Goal: Task Accomplishment & Management: Manage account settings

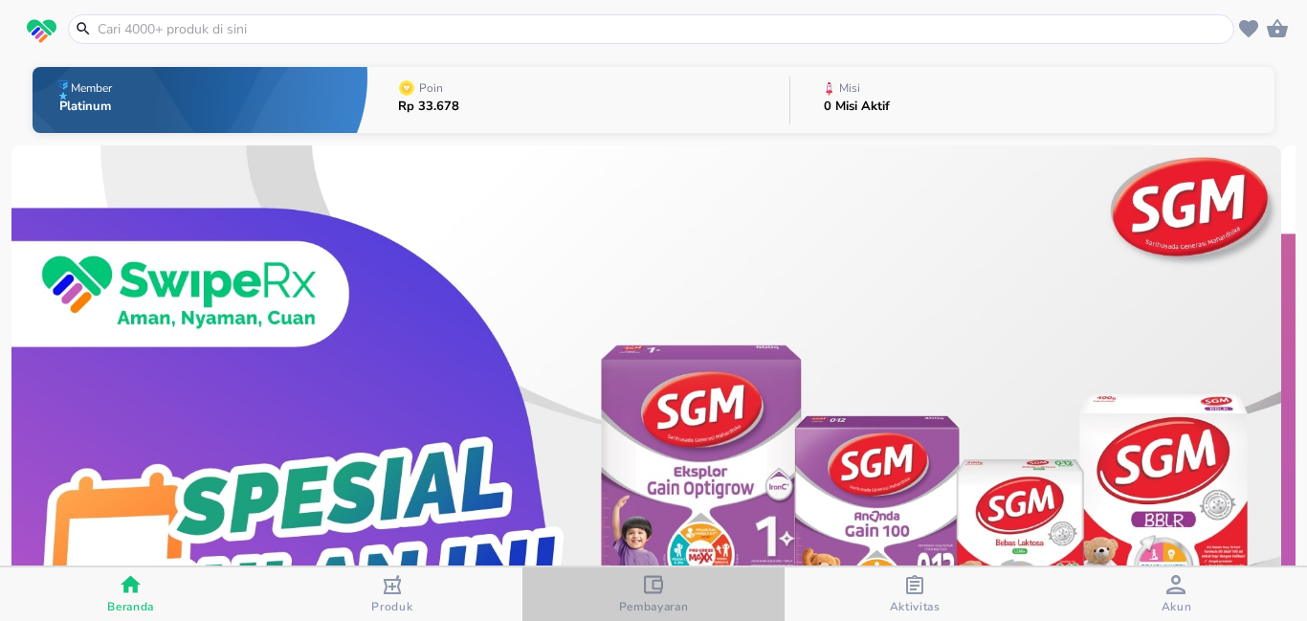
click at [655, 599] on span "Pembayaran" at bounding box center [654, 606] width 70 height 15
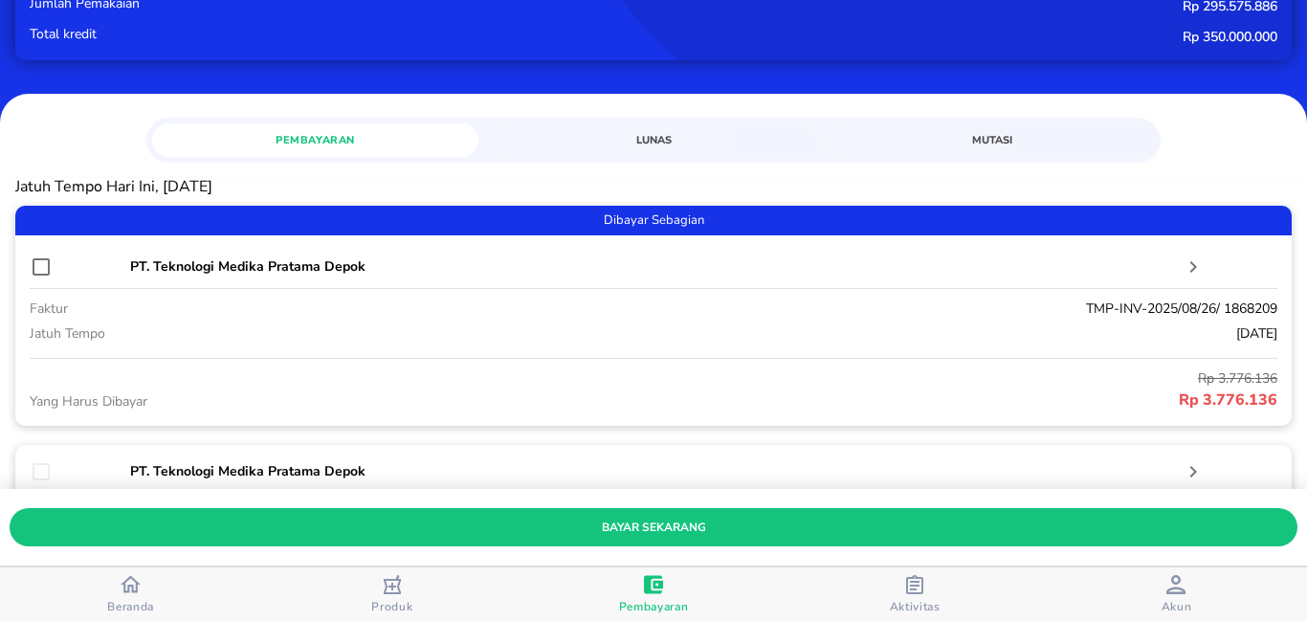
scroll to position [191, 0]
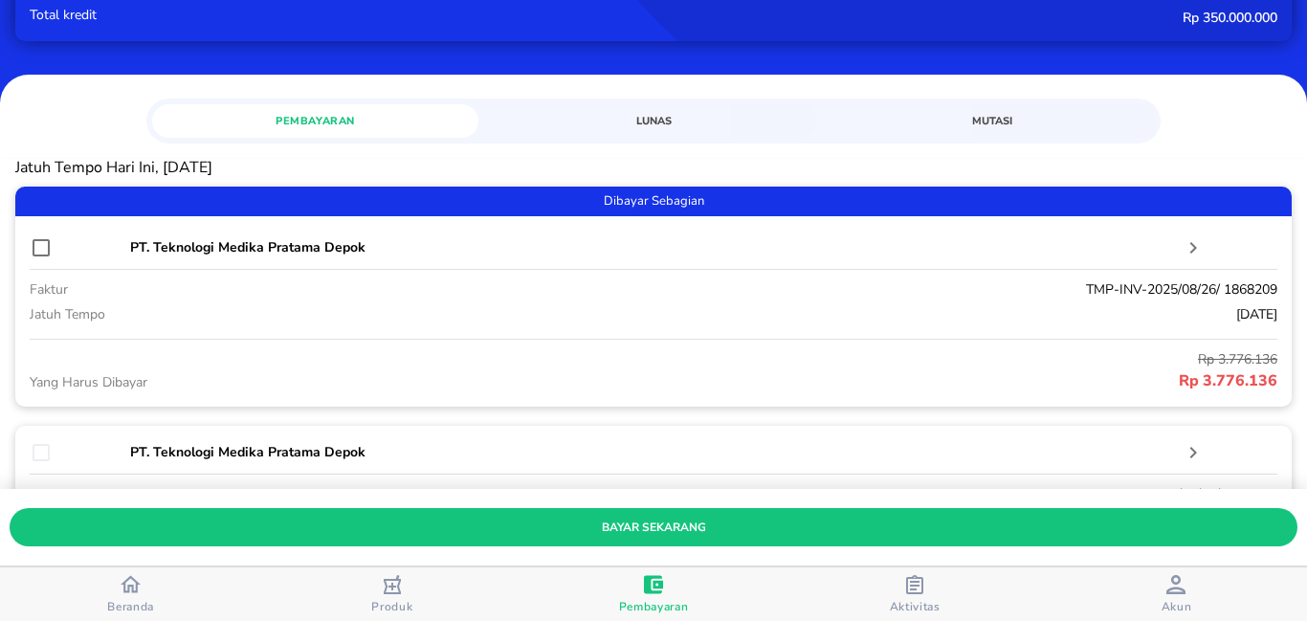
click at [31, 247] on input "checkbox" at bounding box center [41, 247] width 23 height 23
checkbox input "true"
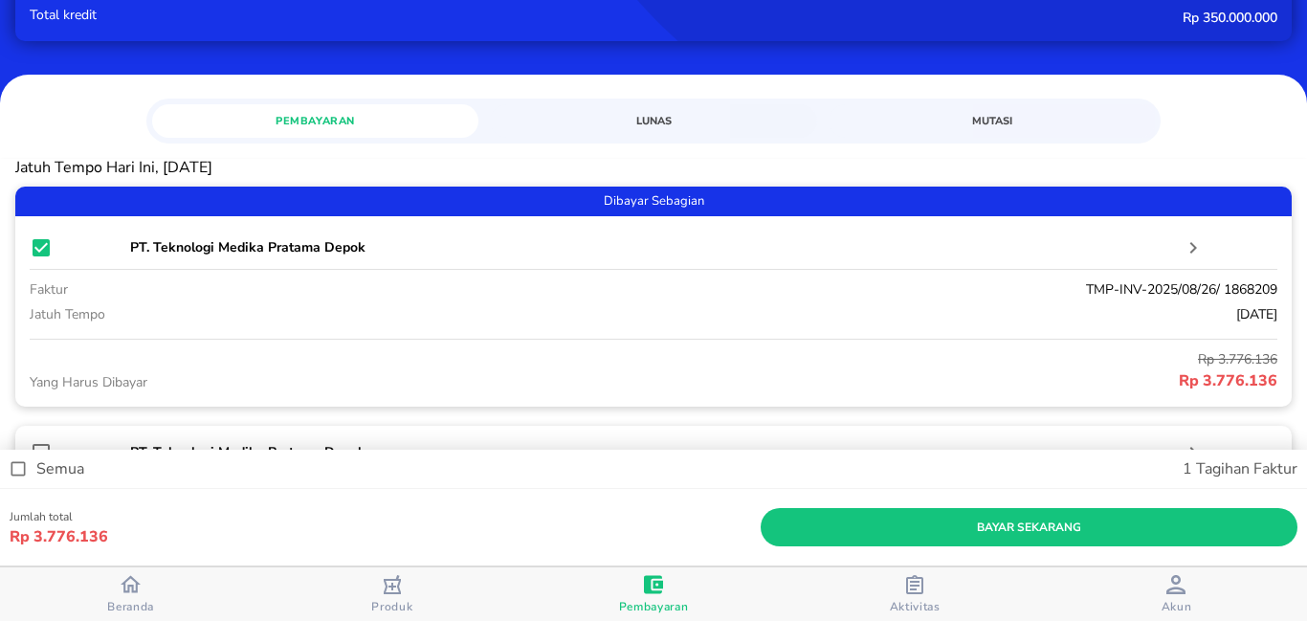
scroll to position [383, 0]
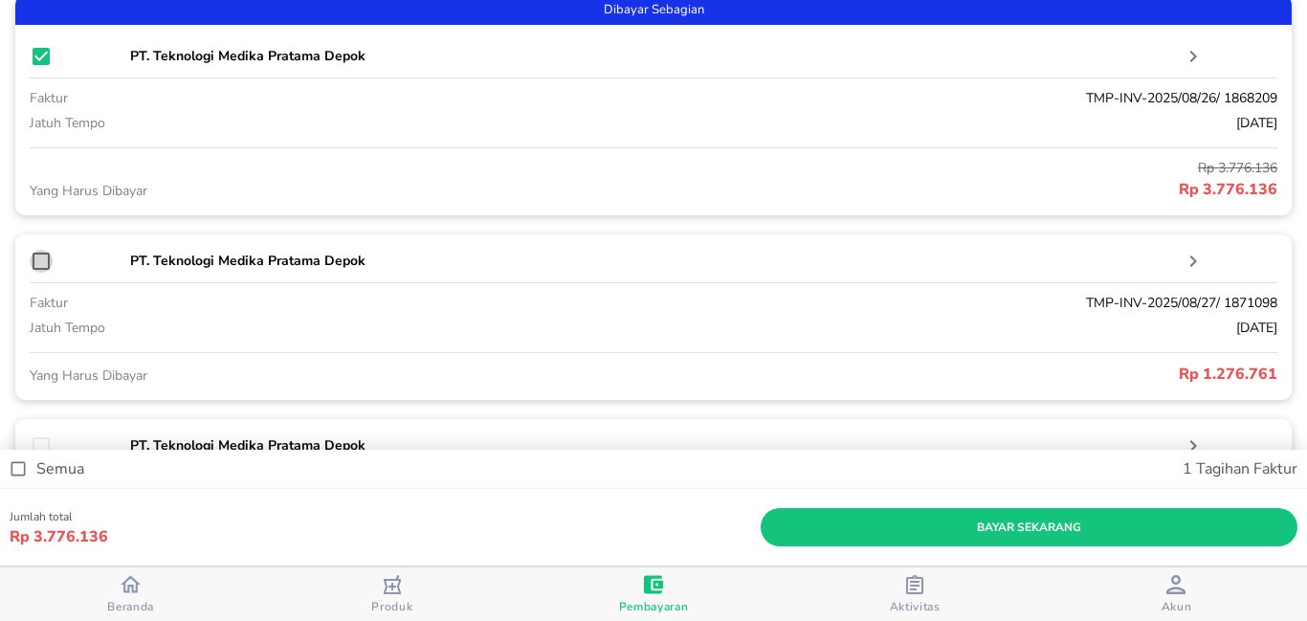
click at [42, 262] on input "checkbox" at bounding box center [41, 261] width 23 height 23
checkbox input "true"
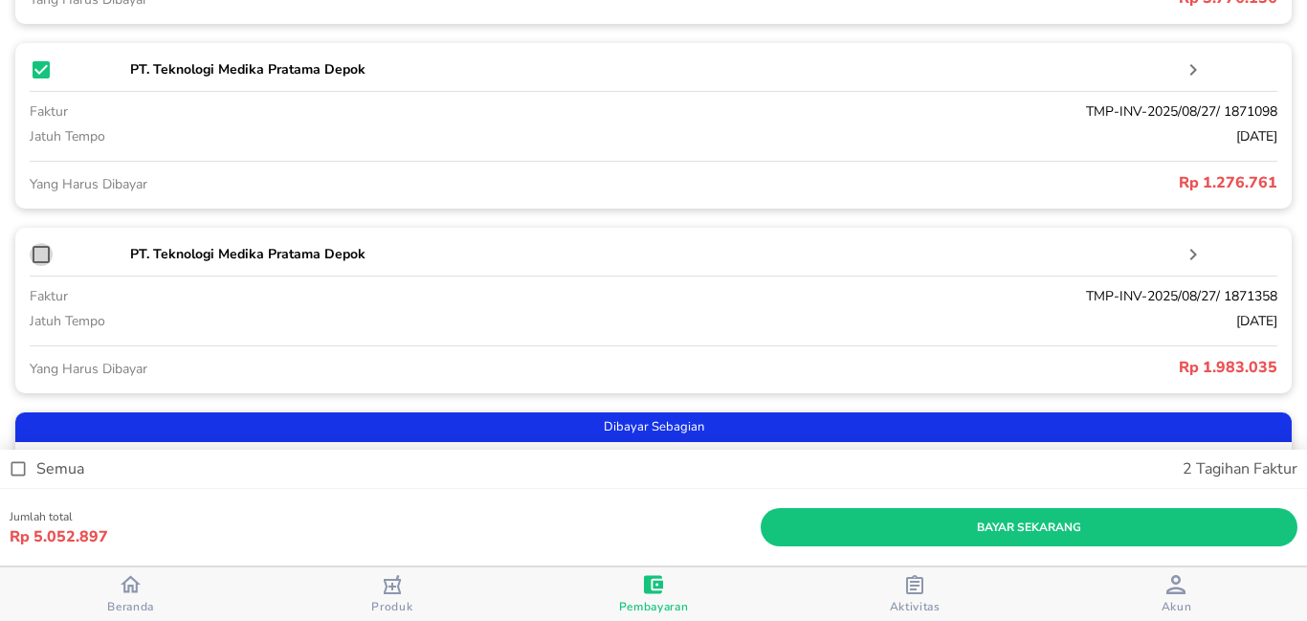
click at [42, 255] on input "checkbox" at bounding box center [41, 254] width 23 height 23
checkbox input "true"
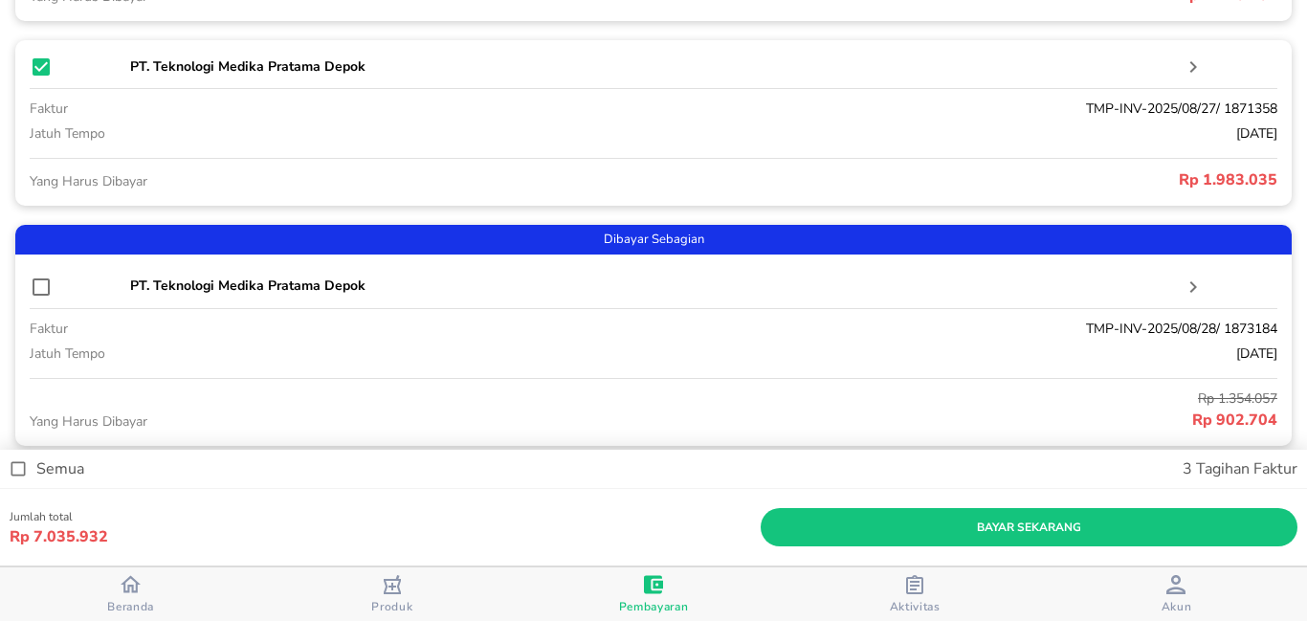
scroll to position [766, 0]
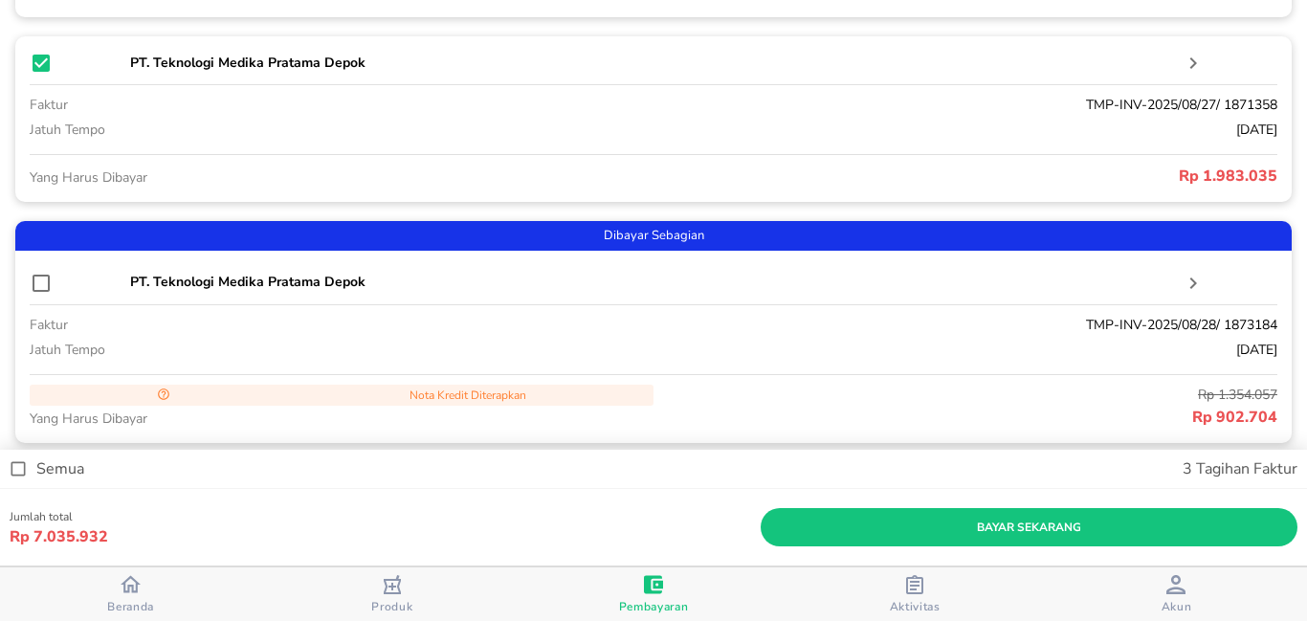
click at [49, 282] on input "checkbox" at bounding box center [41, 283] width 23 height 23
checkbox input "true"
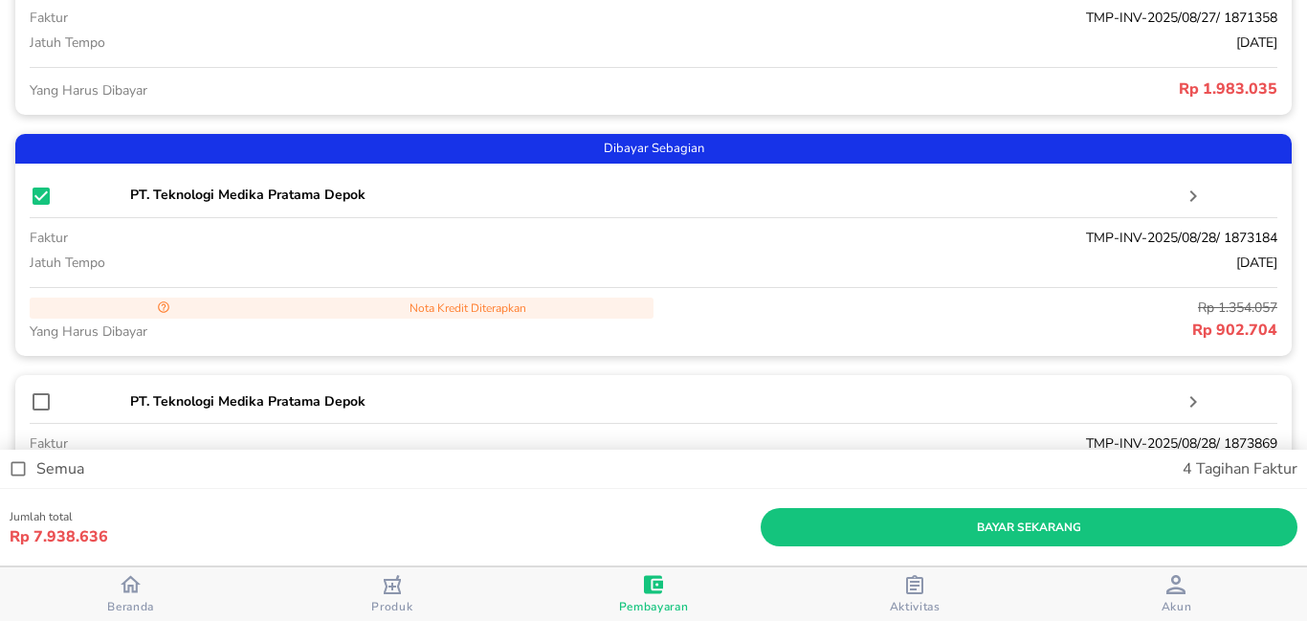
scroll to position [957, 0]
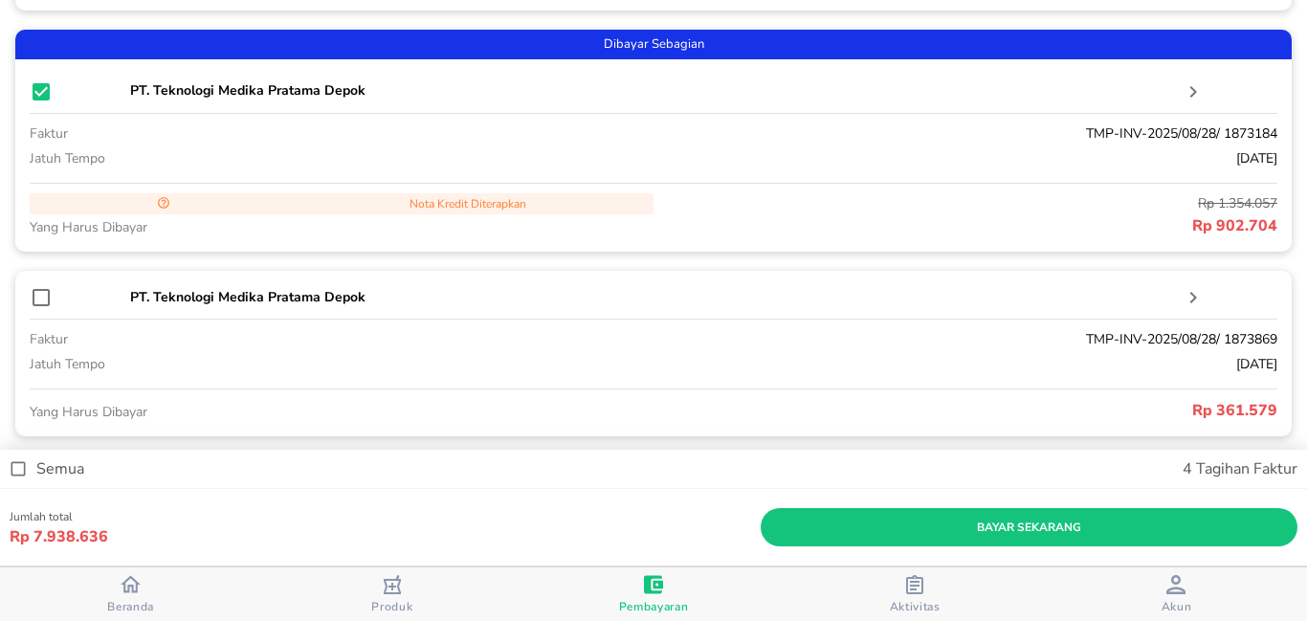
drag, startPoint x: 49, startPoint y: 282, endPoint x: 39, endPoint y: 286, distance: 10.3
click at [46, 283] on div "PT. Teknologi Medika Pratama Depok faktur TMP-INV-2025/08/28/ 1873869 jatuh tem…" at bounding box center [653, 354] width 1277 height 166
click at [39, 286] on input "checkbox" at bounding box center [41, 297] width 23 height 23
checkbox input "true"
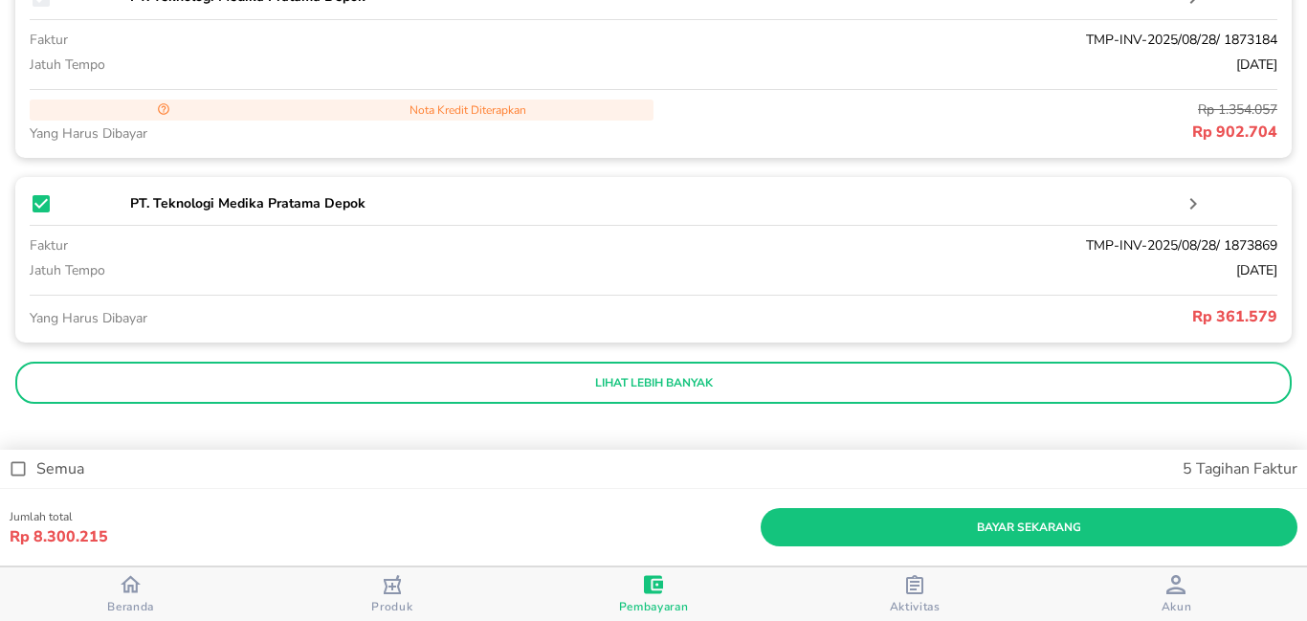
click at [93, 381] on p "lihat lebih banyak" at bounding box center [654, 382] width 1250 height 15
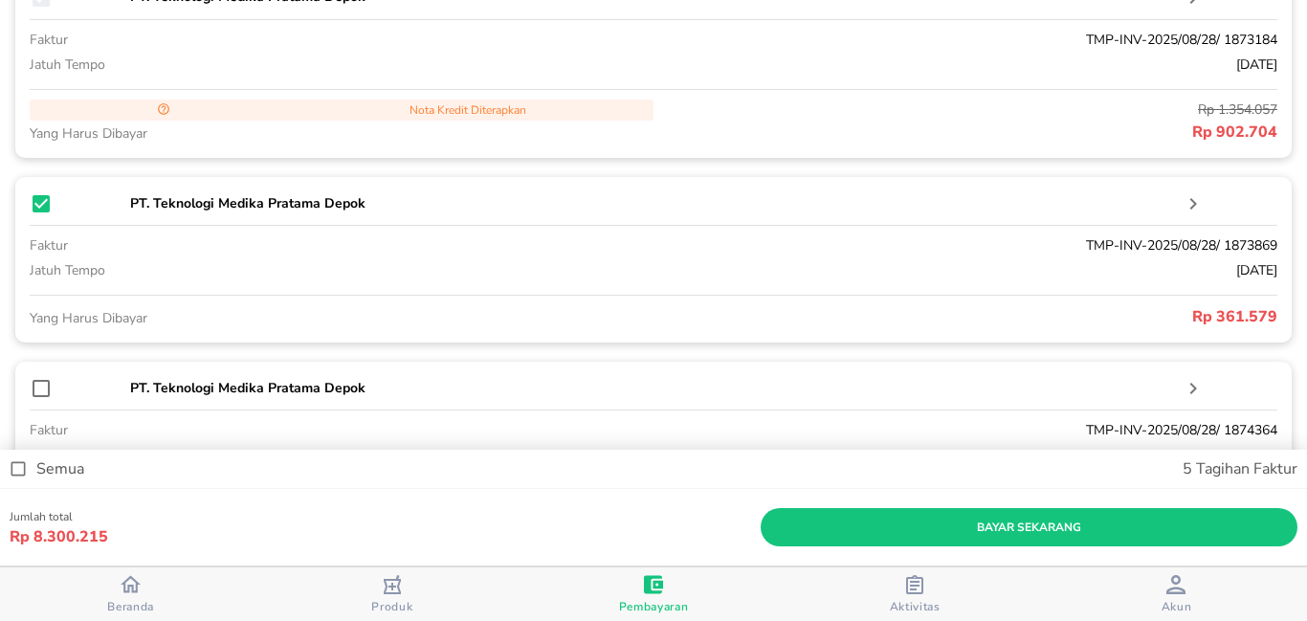
click at [46, 384] on input "checkbox" at bounding box center [41, 388] width 23 height 23
checkbox input "true"
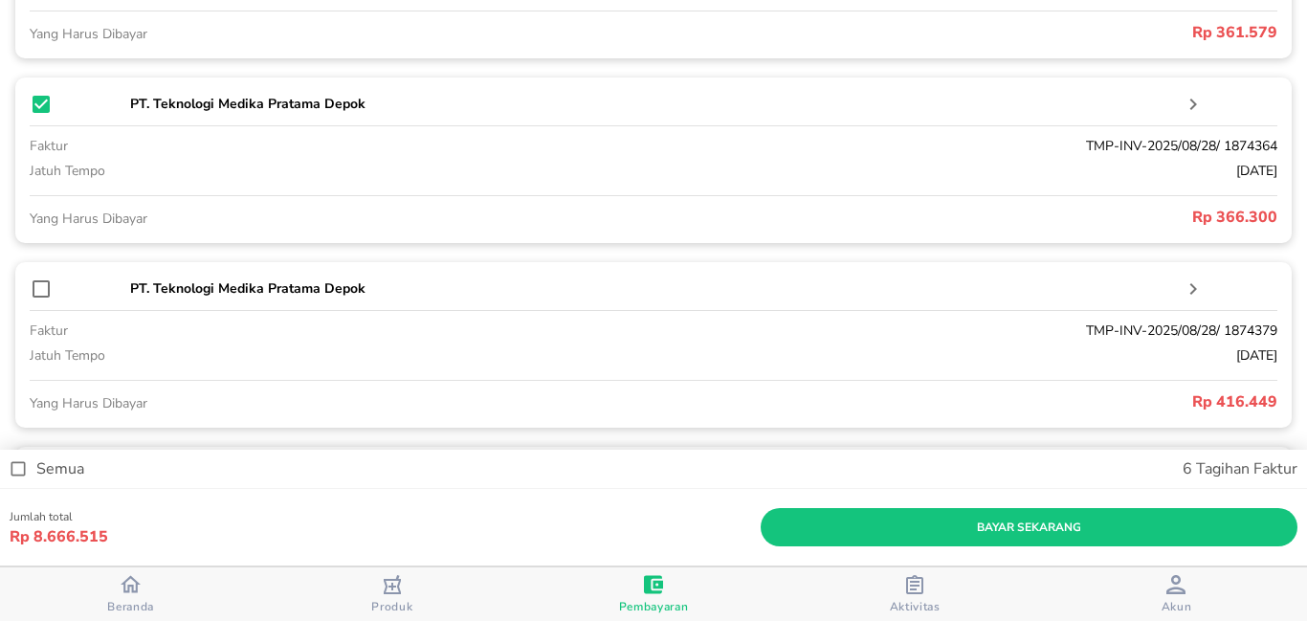
scroll to position [1338, 0]
click at [51, 290] on input "checkbox" at bounding box center [41, 286] width 23 height 23
checkbox input "true"
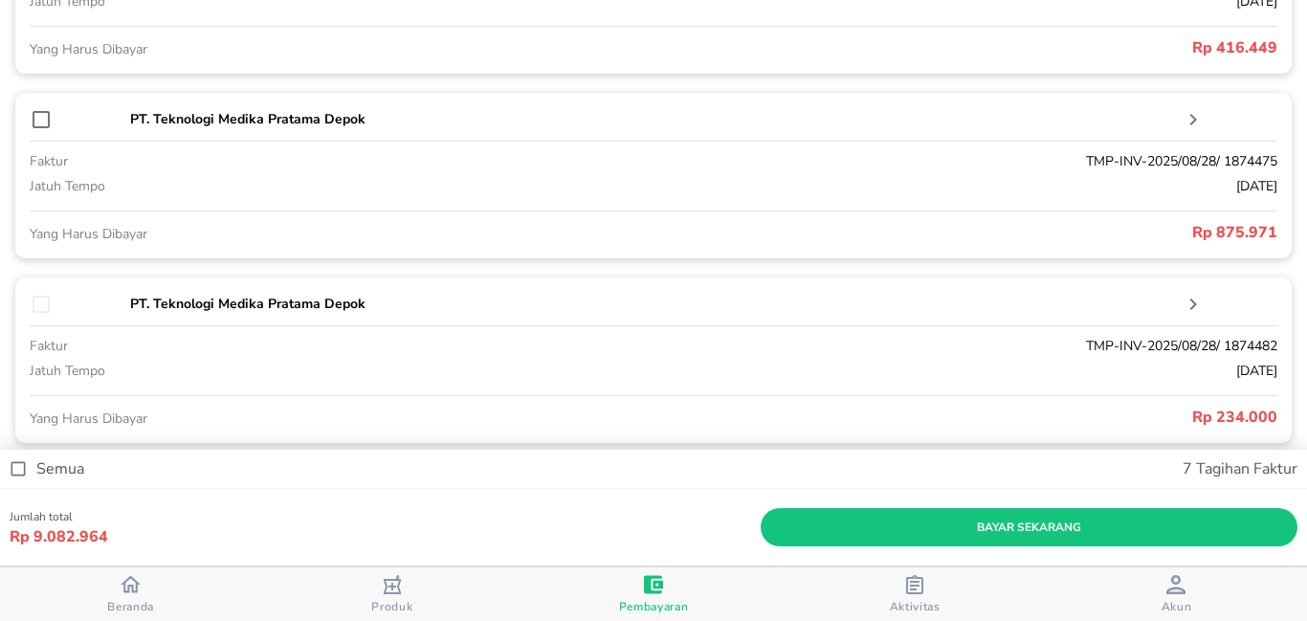
scroll to position [1721, 0]
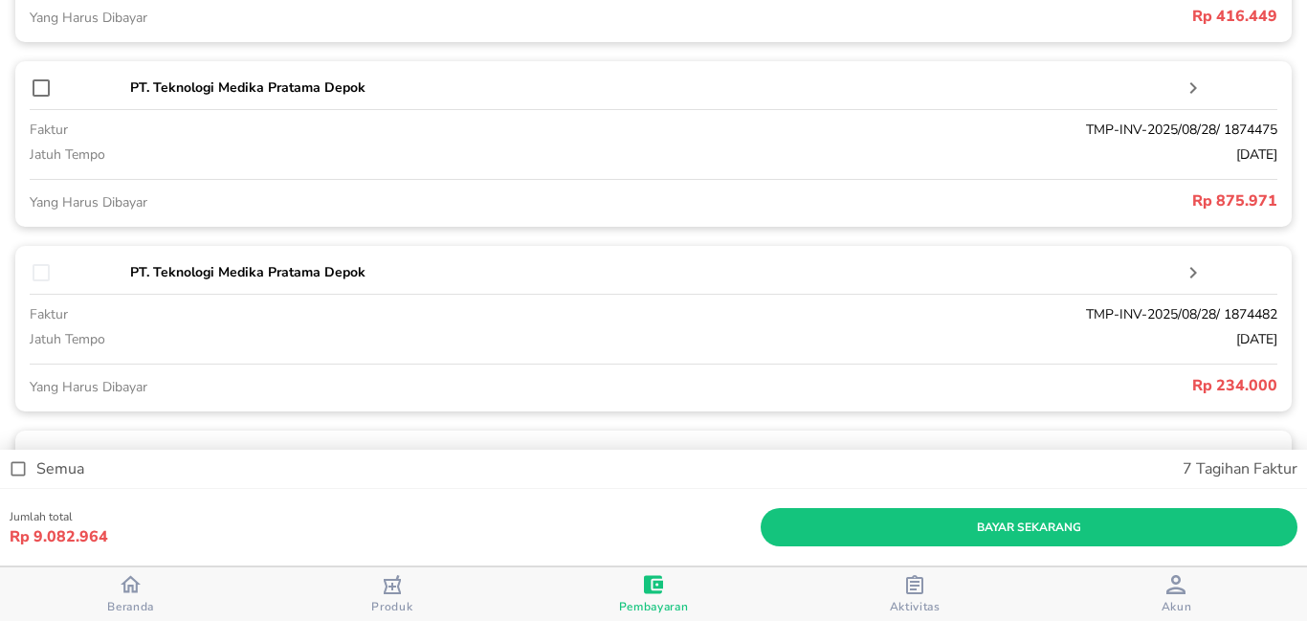
click at [54, 91] on div at bounding box center [78, 88] width 96 height 24
click at [42, 90] on input "checkbox" at bounding box center [41, 88] width 23 height 23
checkbox input "true"
click at [42, 276] on input "checkbox" at bounding box center [41, 272] width 23 height 23
checkbox input "true"
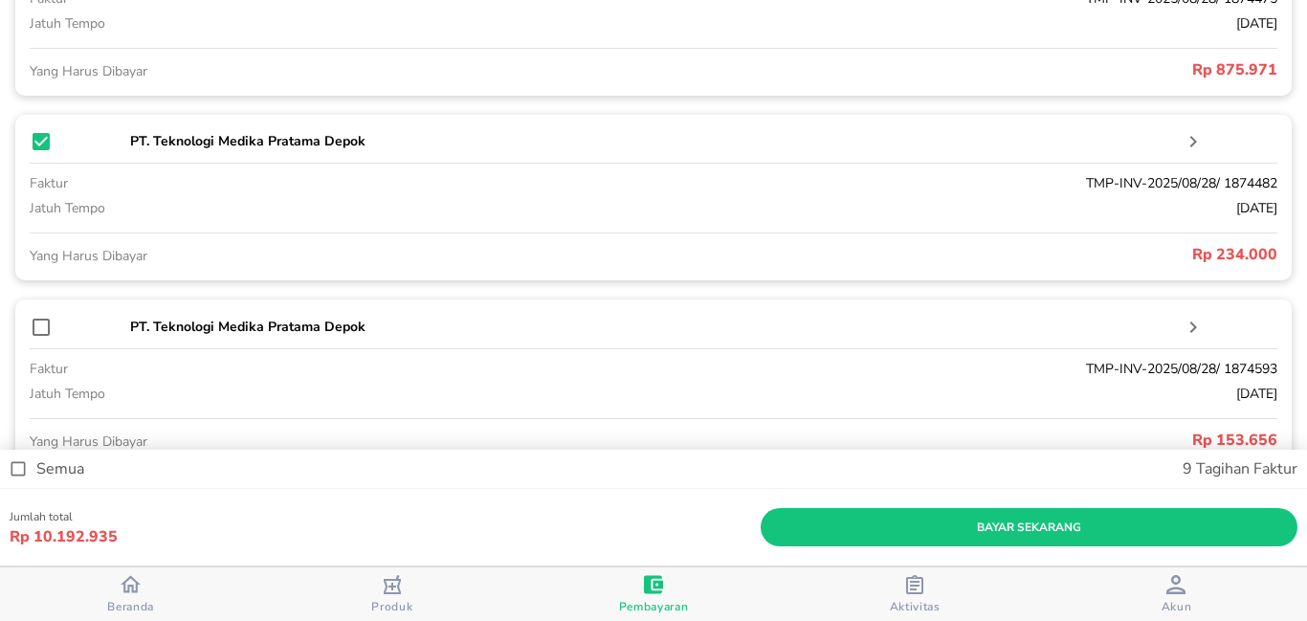
scroll to position [1975, 0]
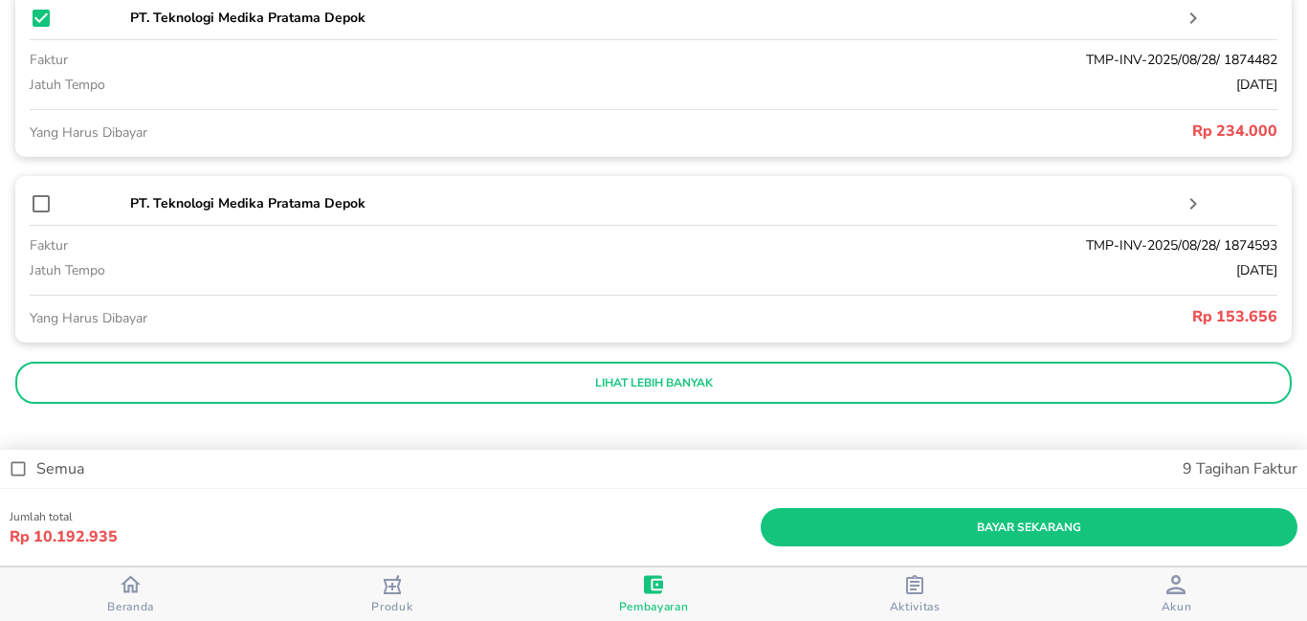
click at [36, 206] on input "checkbox" at bounding box center [41, 203] width 23 height 23
checkbox input "true"
click at [77, 396] on button "lihat lebih banyak" at bounding box center [653, 383] width 1277 height 42
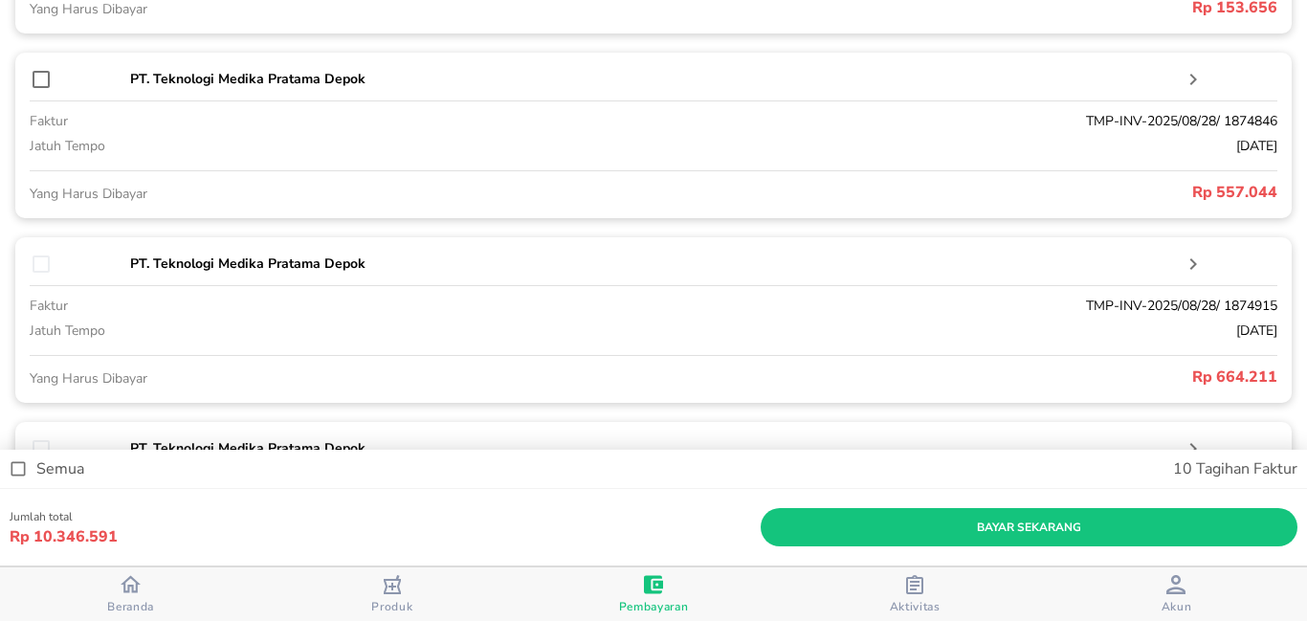
scroll to position [2167, 0]
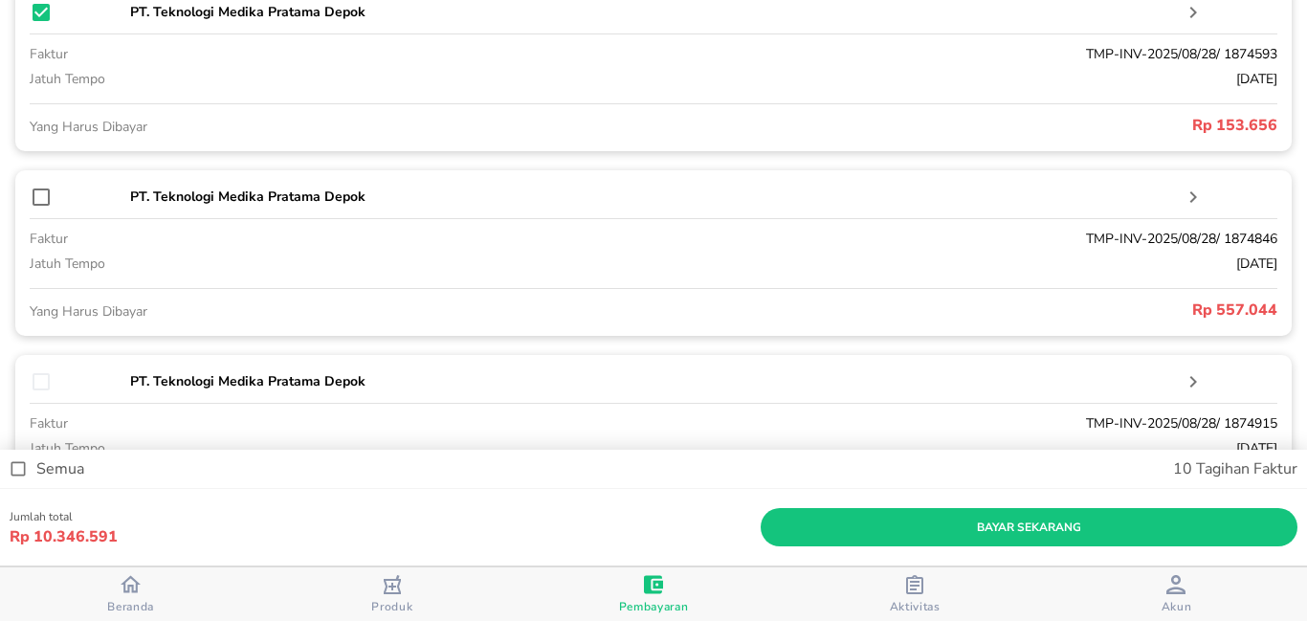
click at [39, 193] on input "checkbox" at bounding box center [41, 197] width 23 height 23
checkbox input "true"
click at [43, 372] on input "checkbox" at bounding box center [41, 381] width 23 height 23
checkbox input "true"
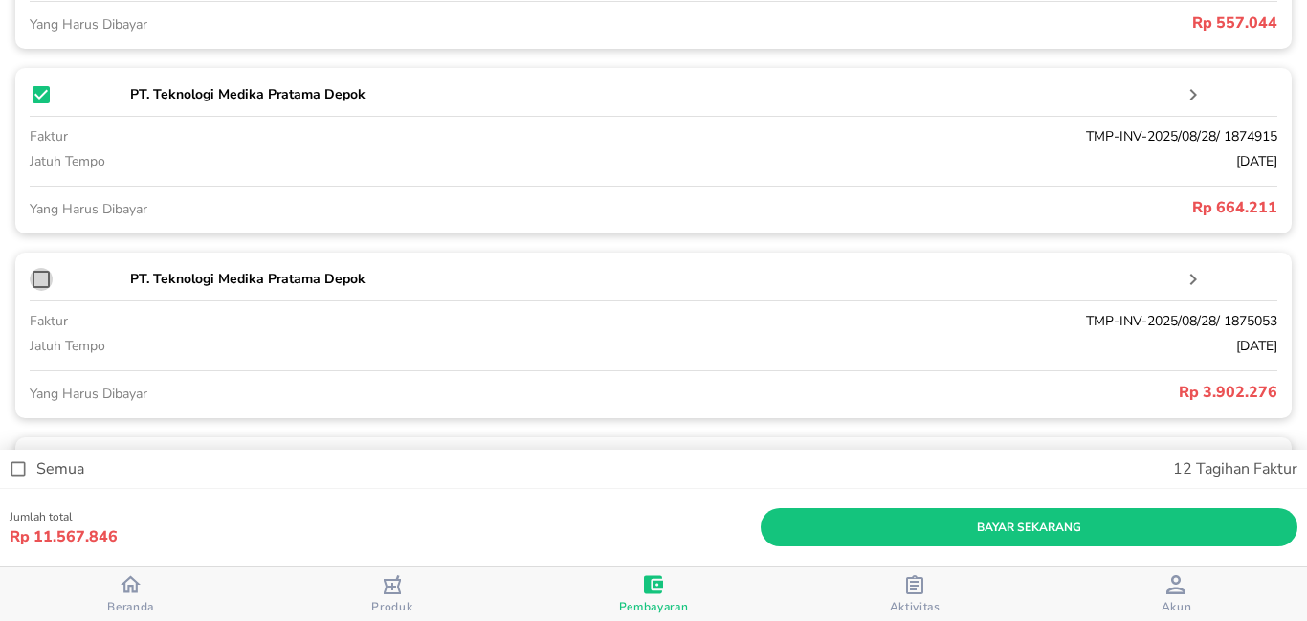
click at [47, 283] on input "checkbox" at bounding box center [41, 279] width 23 height 23
checkbox input "true"
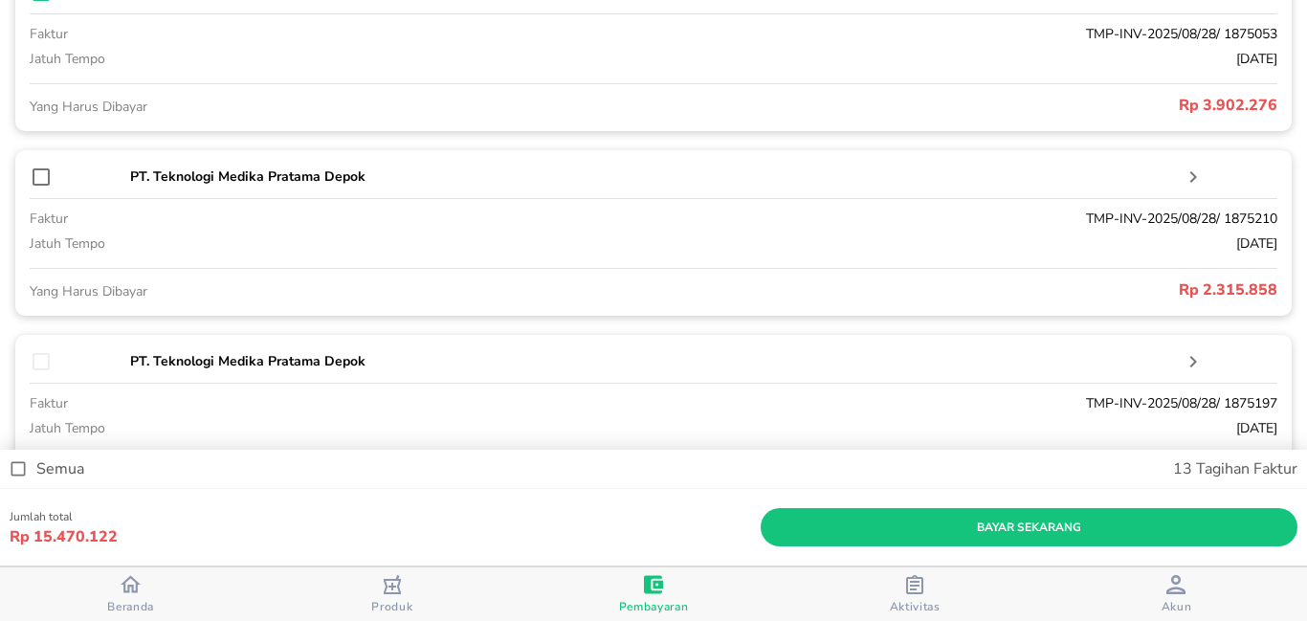
click at [42, 187] on input "checkbox" at bounding box center [41, 177] width 23 height 23
checkbox input "true"
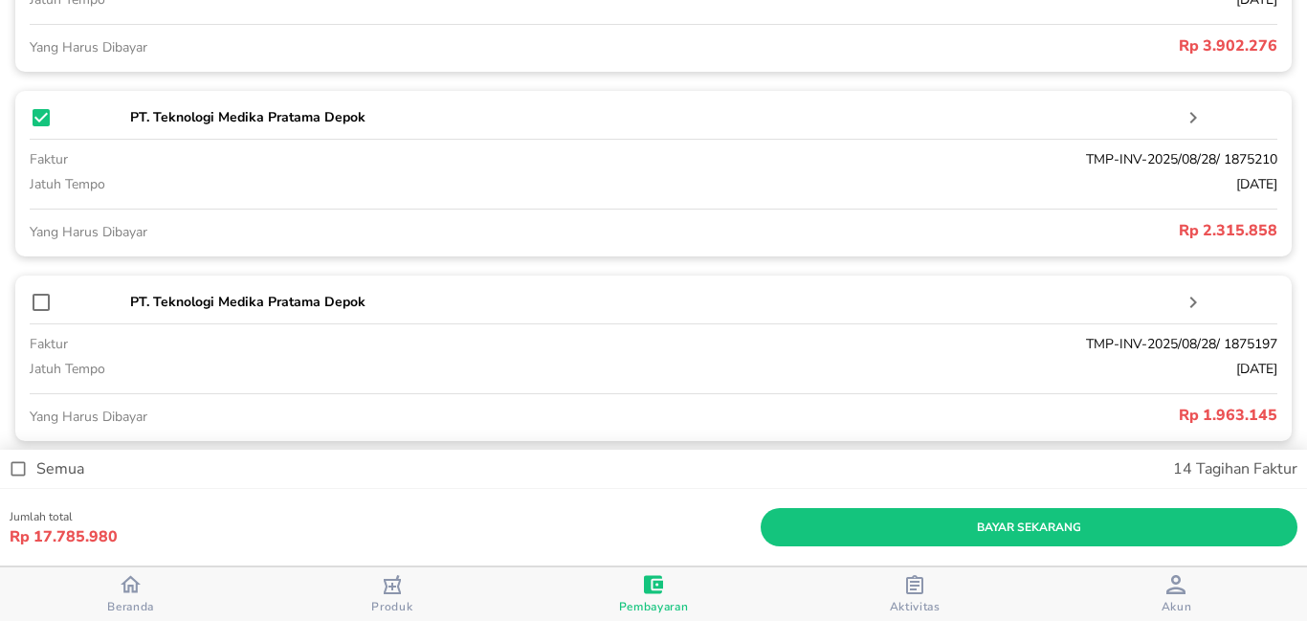
scroll to position [2899, 0]
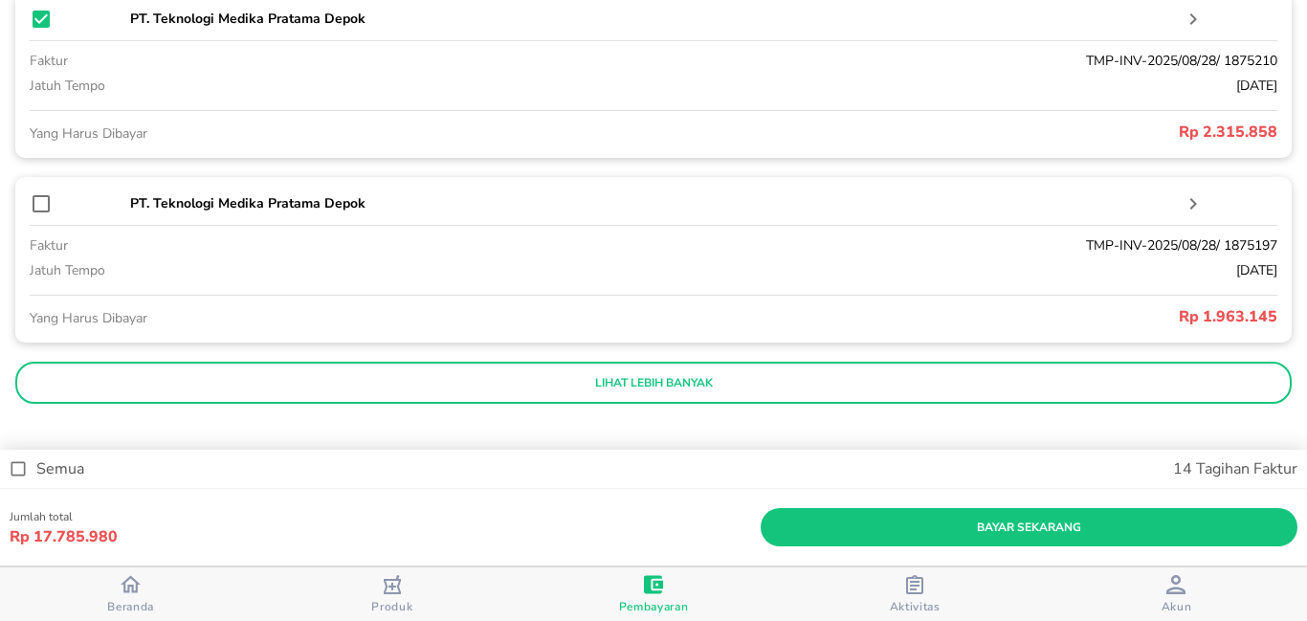
click at [43, 215] on input "checkbox" at bounding box center [41, 203] width 23 height 23
checkbox input "true"
click at [45, 388] on p "lihat lebih banyak" at bounding box center [654, 382] width 1250 height 15
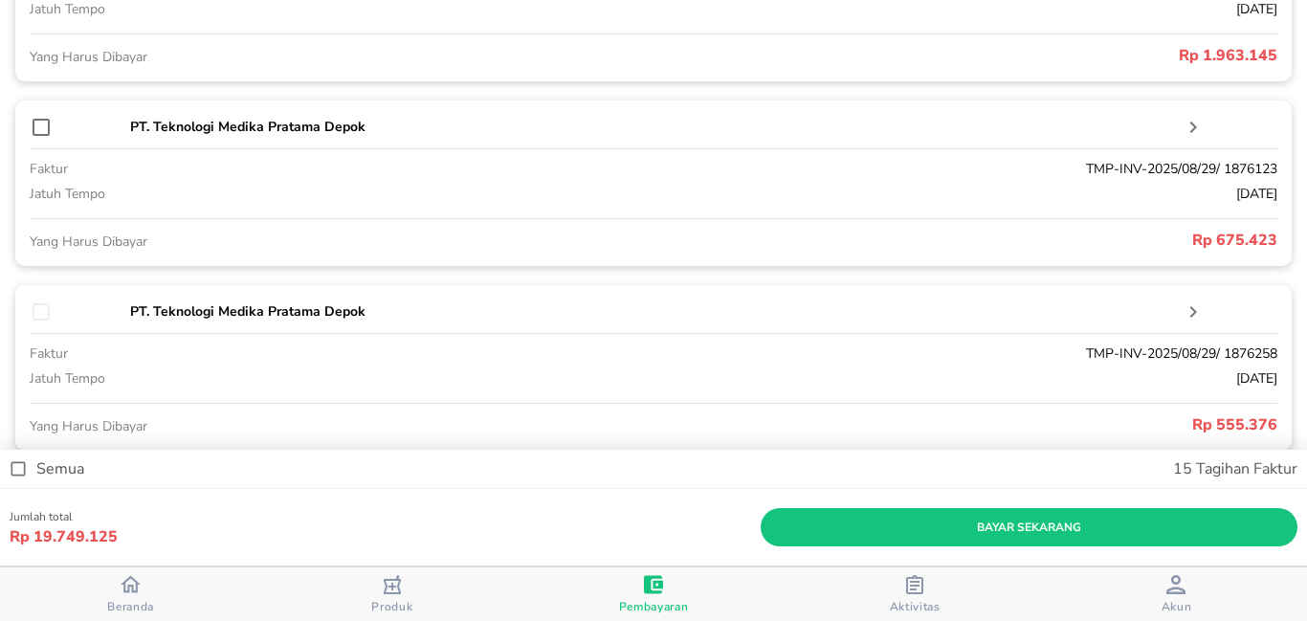
scroll to position [3186, 0]
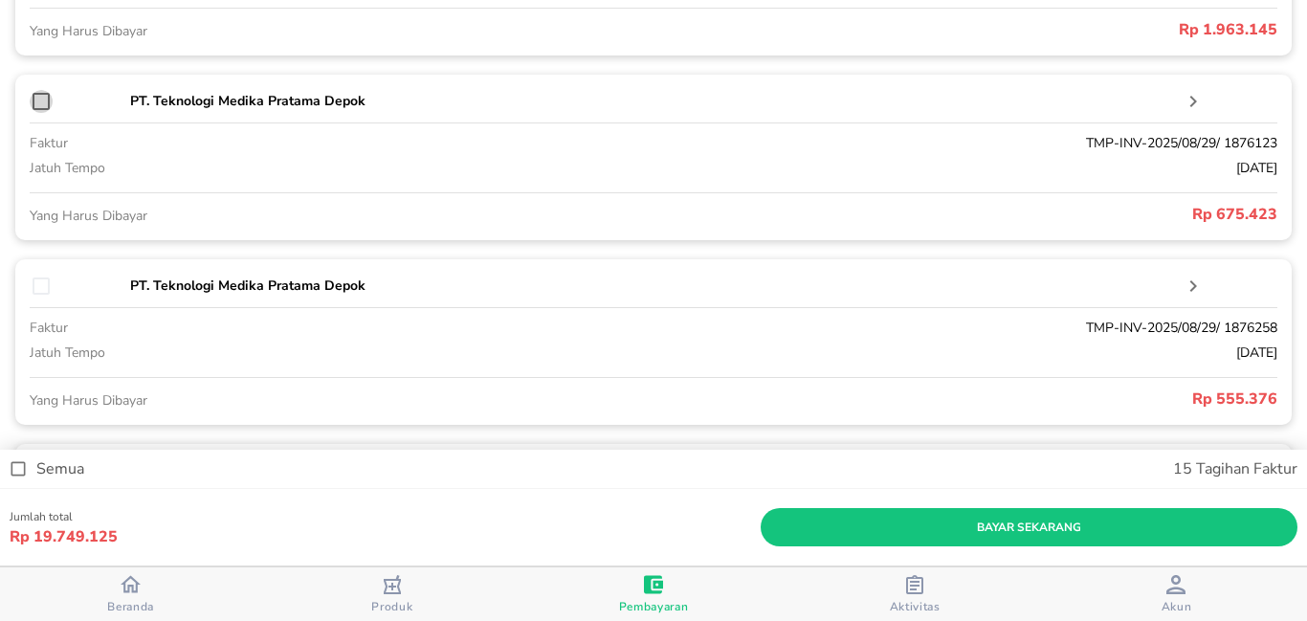
click at [41, 106] on input "checkbox" at bounding box center [41, 101] width 23 height 23
checkbox input "true"
click at [39, 285] on input "checkbox" at bounding box center [41, 286] width 23 height 23
checkbox input "true"
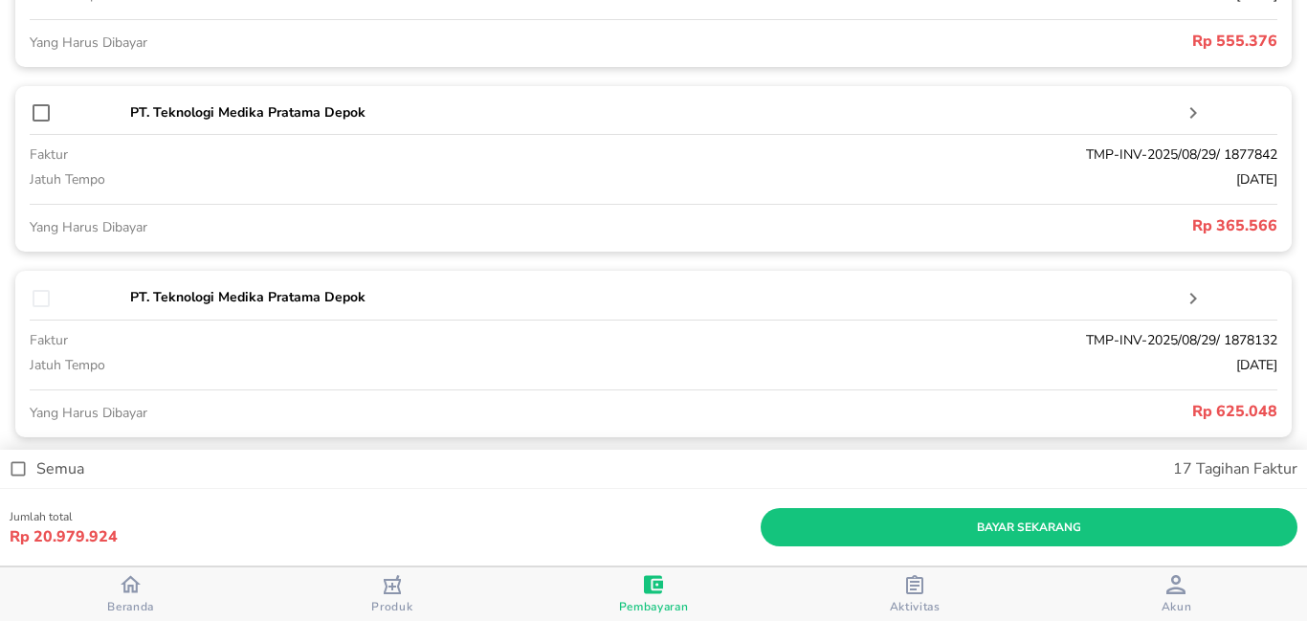
scroll to position [3569, 0]
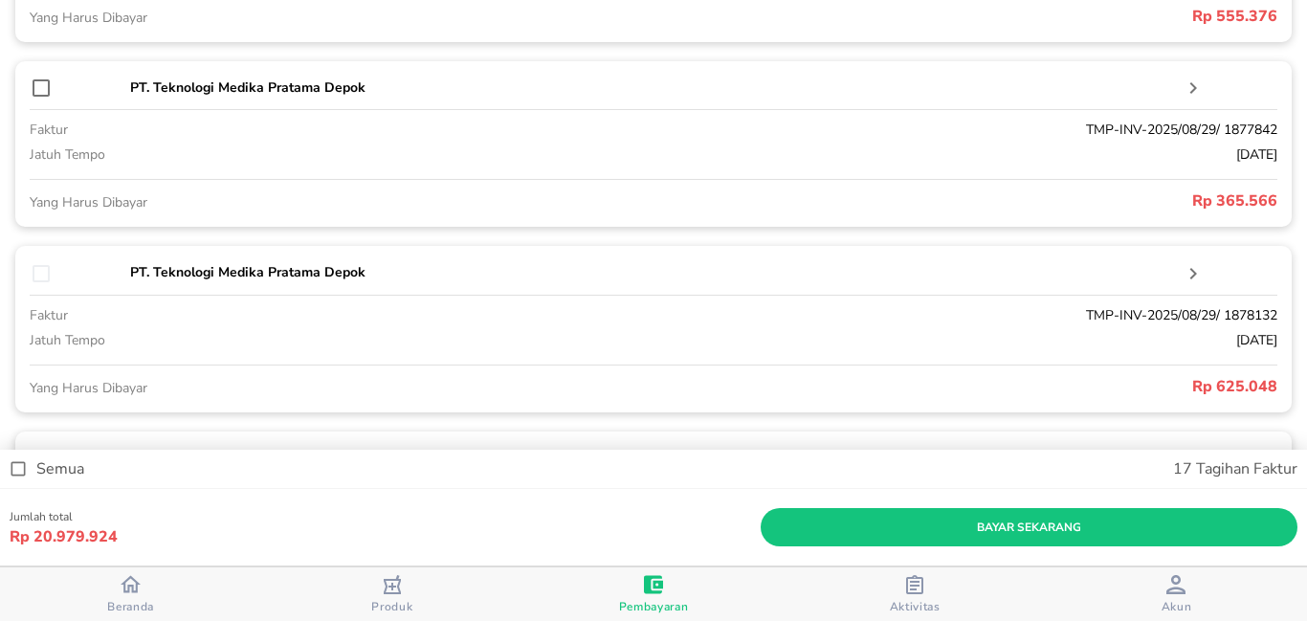
click at [44, 89] on input "checkbox" at bounding box center [41, 88] width 23 height 23
checkbox input "true"
click at [37, 271] on input "checkbox" at bounding box center [41, 273] width 23 height 23
checkbox input "true"
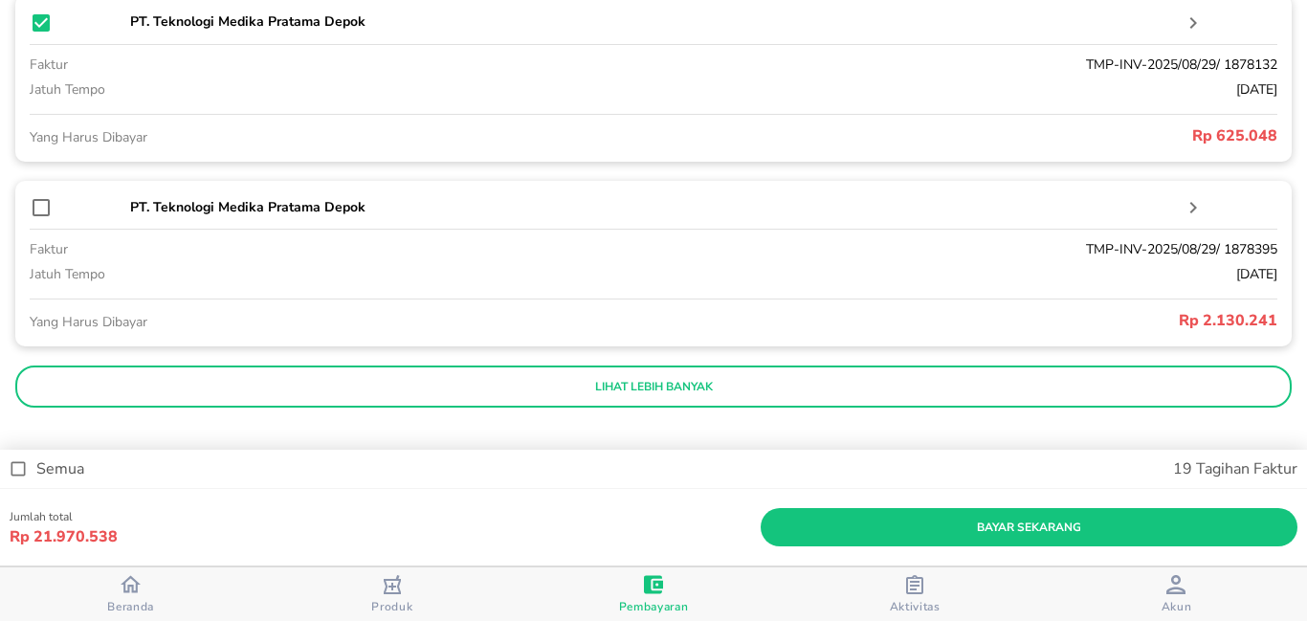
scroll to position [3824, 0]
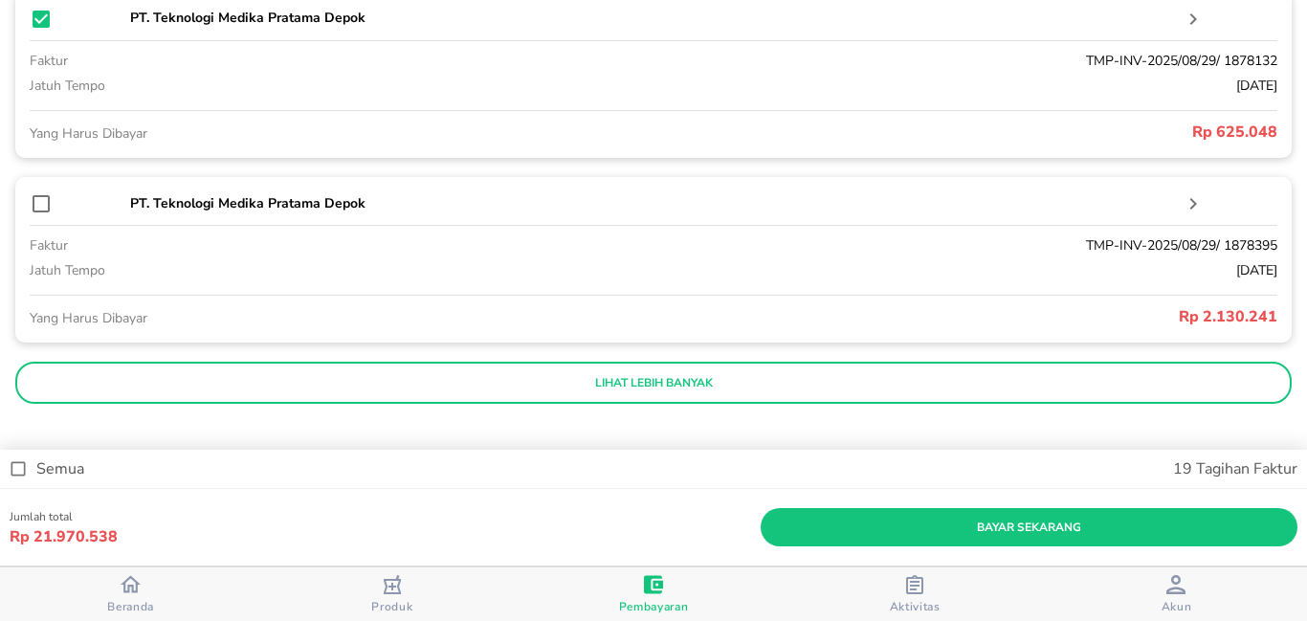
click at [42, 203] on input "checkbox" at bounding box center [41, 203] width 23 height 23
checkbox input "true"
click at [128, 388] on p "lihat lebih banyak" at bounding box center [654, 382] width 1250 height 15
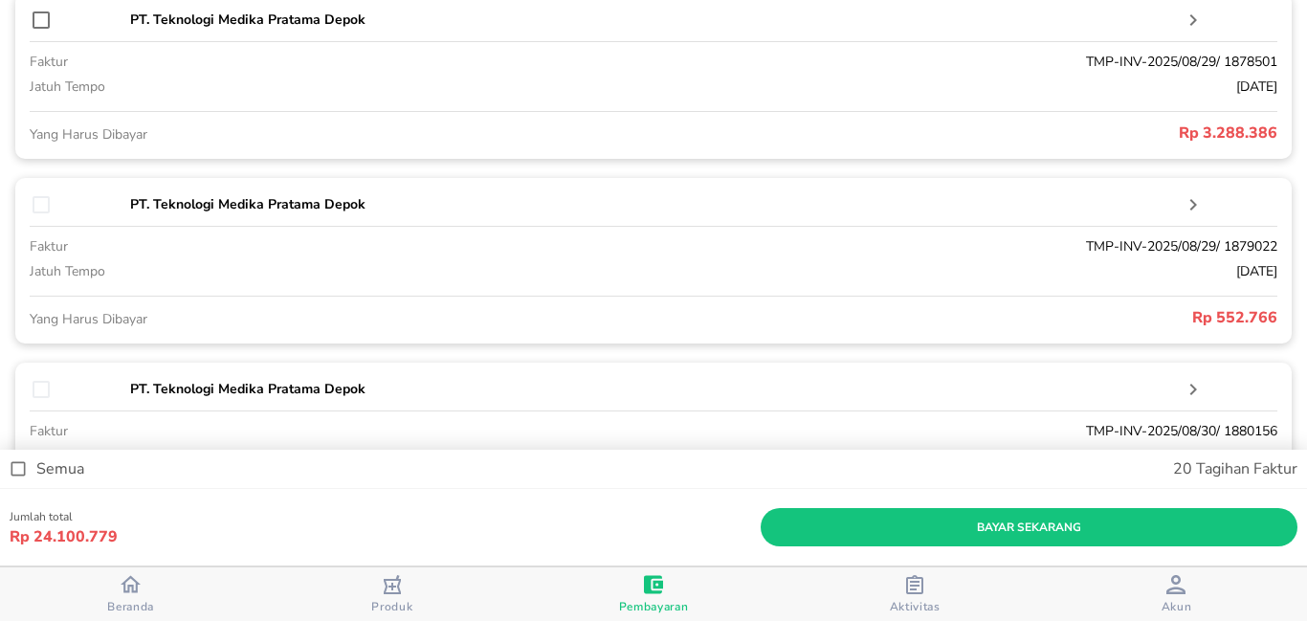
scroll to position [4206, 0]
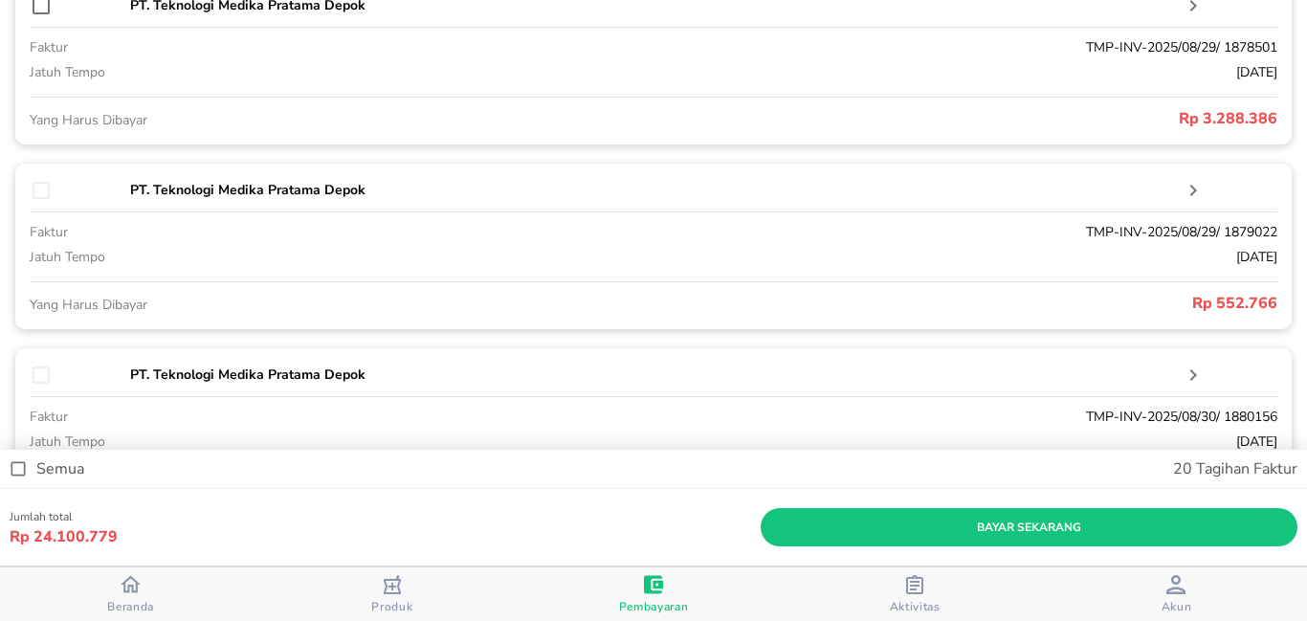
drag, startPoint x: 38, startPoint y: 6, endPoint x: 53, endPoint y: 18, distance: 19.0
click at [39, 6] on input "checkbox" at bounding box center [41, 5] width 23 height 23
checkbox input "true"
click at [47, 190] on input "checkbox" at bounding box center [41, 190] width 23 height 23
checkbox input "true"
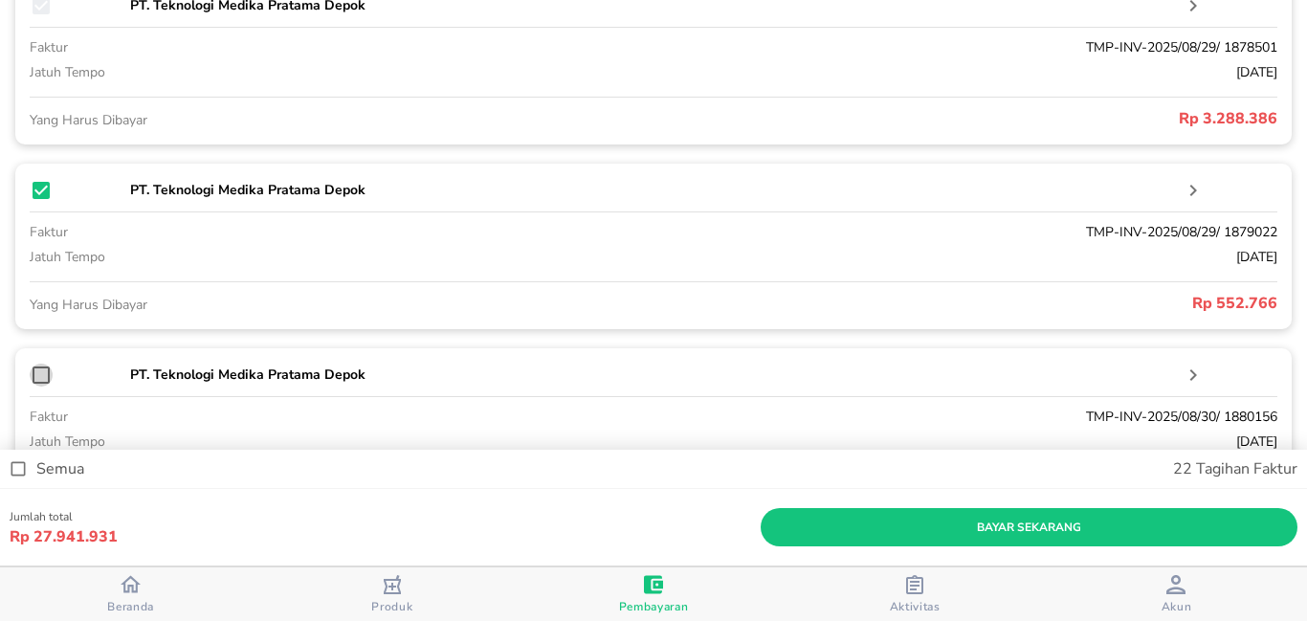
click at [50, 371] on input "checkbox" at bounding box center [41, 375] width 23 height 23
checkbox input "true"
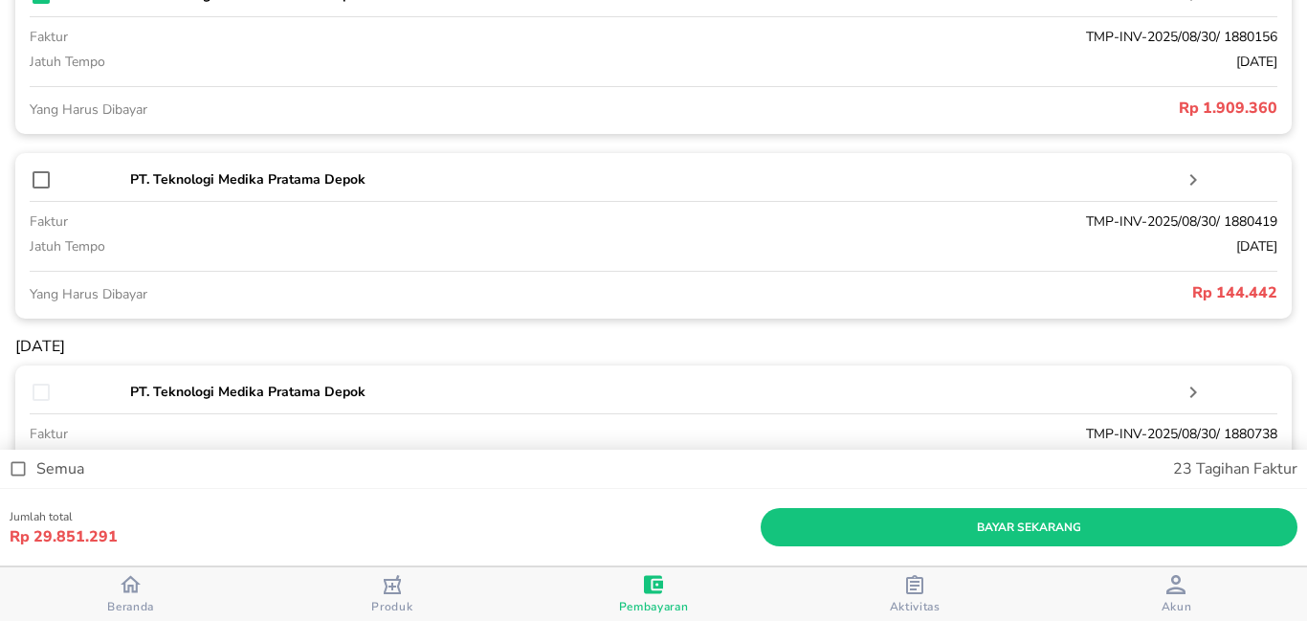
scroll to position [4589, 0]
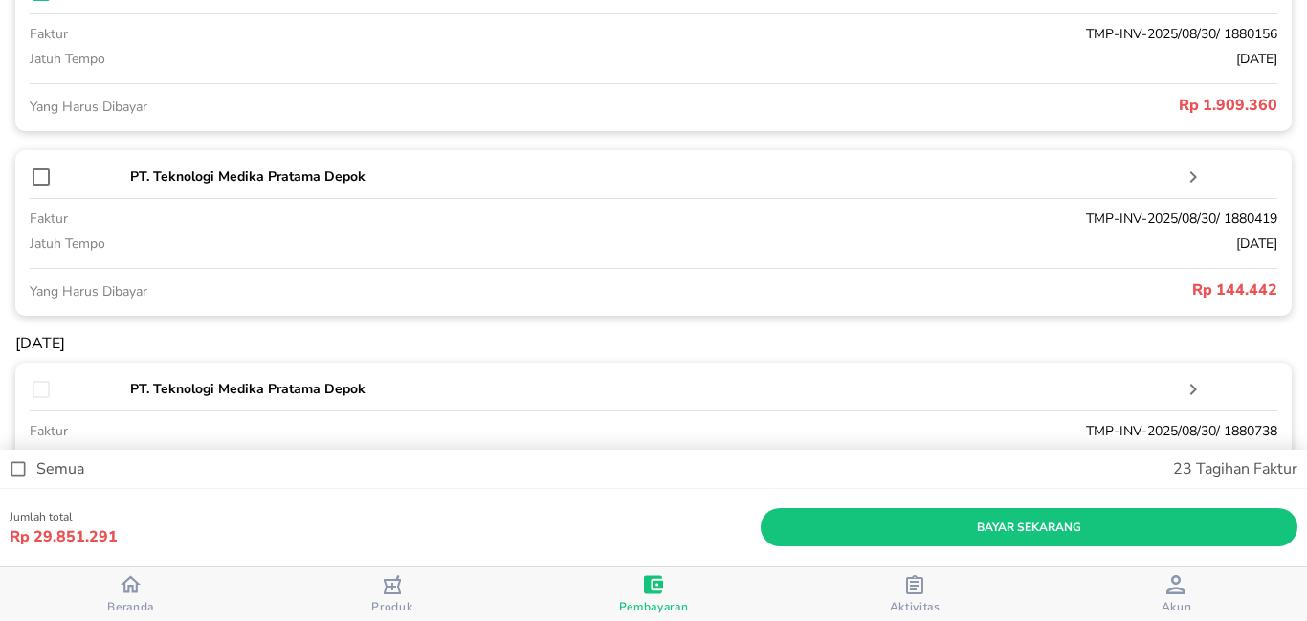
click at [37, 163] on div "PT. Teknologi Medika Pratama Depok faktur TMP-INV-2025/08/30/ 1880419 jatuh tem…" at bounding box center [653, 233] width 1277 height 166
click at [41, 178] on input "checkbox" at bounding box center [41, 177] width 23 height 23
checkbox input "true"
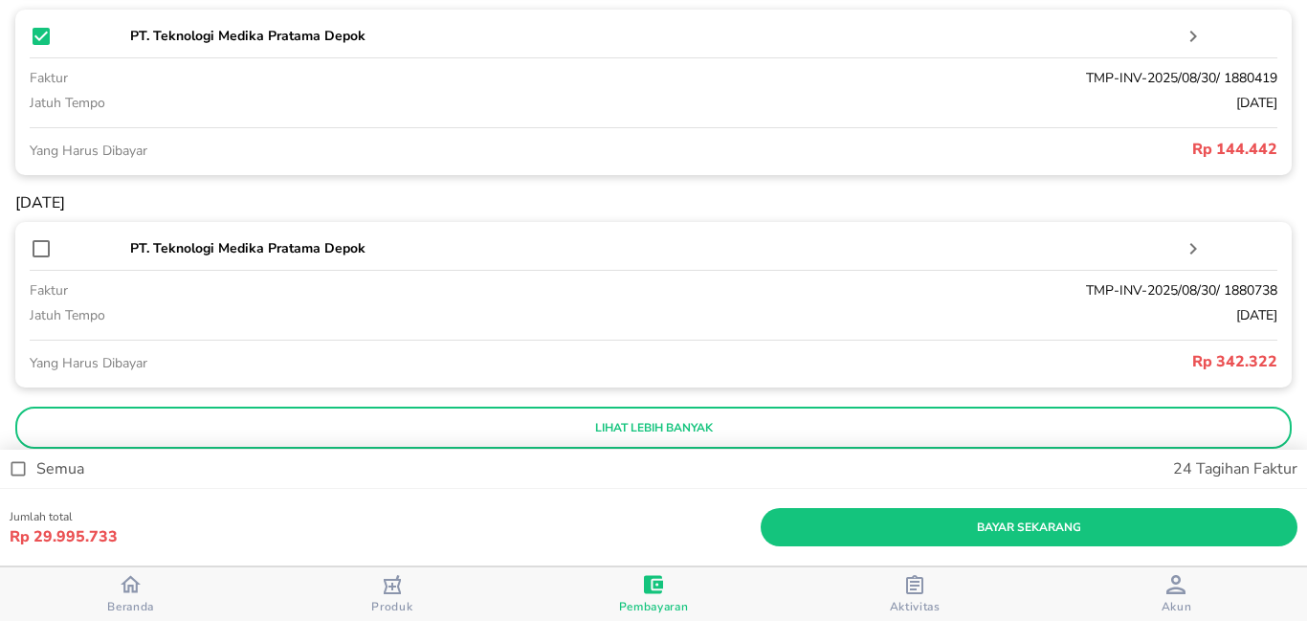
scroll to position [4775, 0]
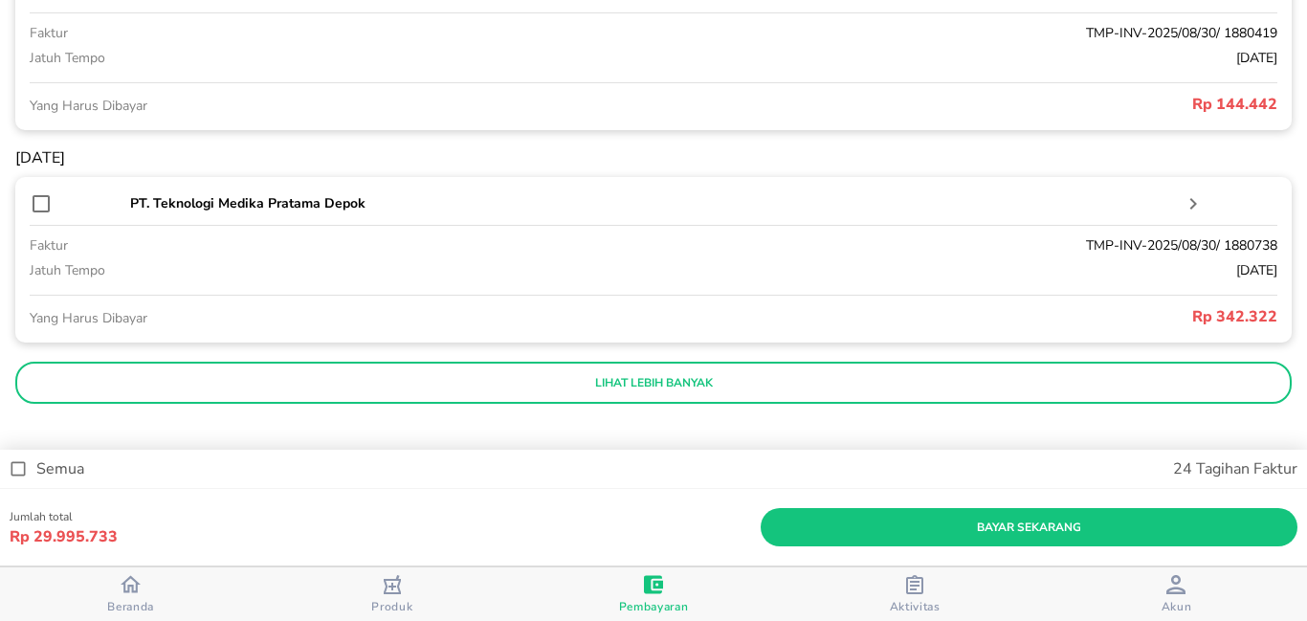
click at [43, 209] on input "checkbox" at bounding box center [41, 203] width 23 height 23
checkbox input "true"
click at [86, 374] on button "lihat lebih banyak" at bounding box center [653, 383] width 1277 height 42
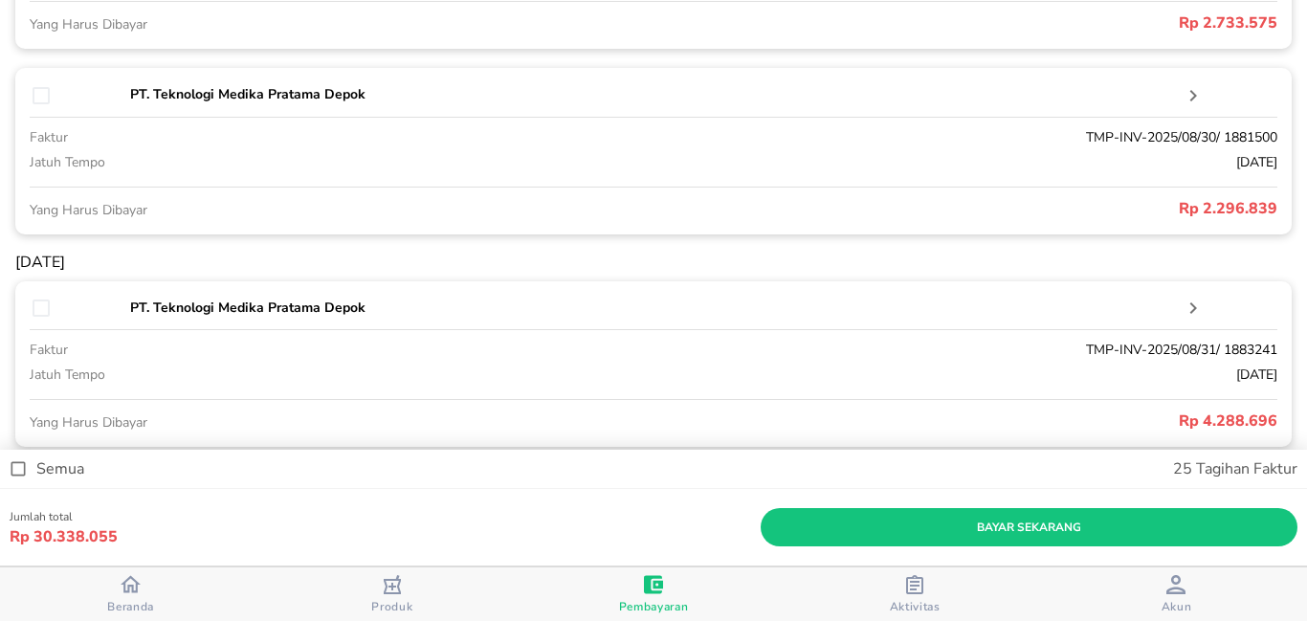
scroll to position [5158, 0]
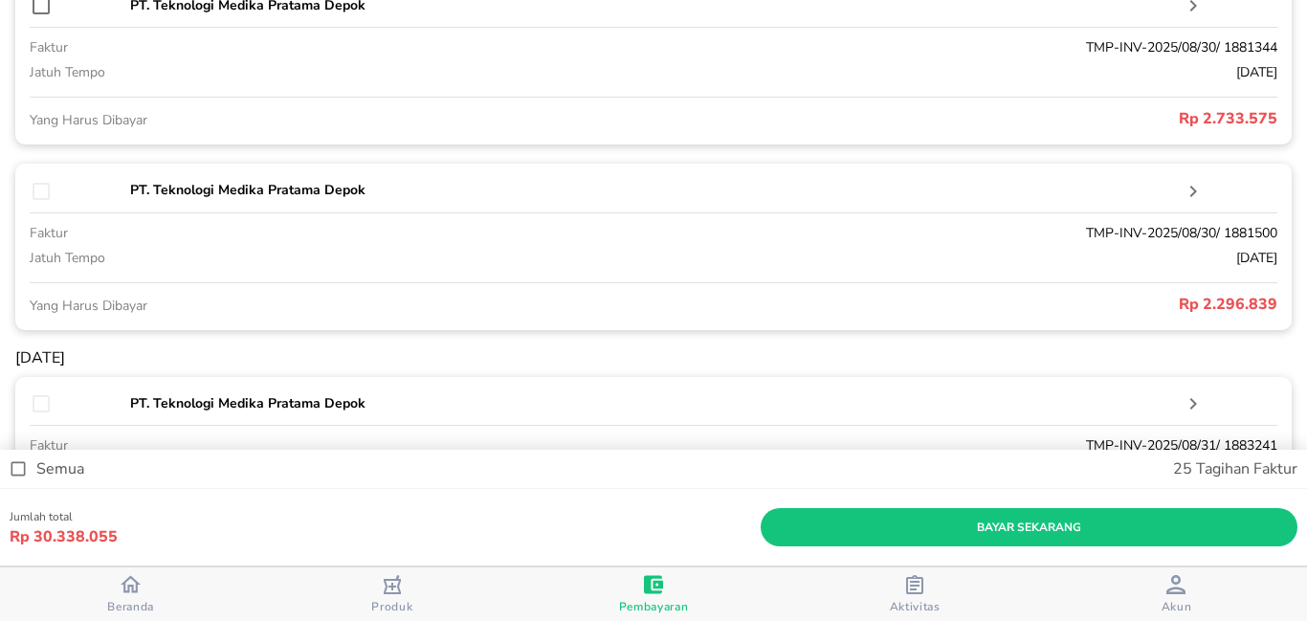
click at [44, 19] on div "PT. Teknologi Medika Pratama Depok faktur TMP-INV-2025/08/30/ 1881344 jatuh tem…" at bounding box center [653, 62] width 1277 height 166
click at [45, 12] on input "checkbox" at bounding box center [41, 5] width 23 height 23
checkbox input "true"
click at [48, 184] on input "checkbox" at bounding box center [41, 191] width 23 height 23
checkbox input "true"
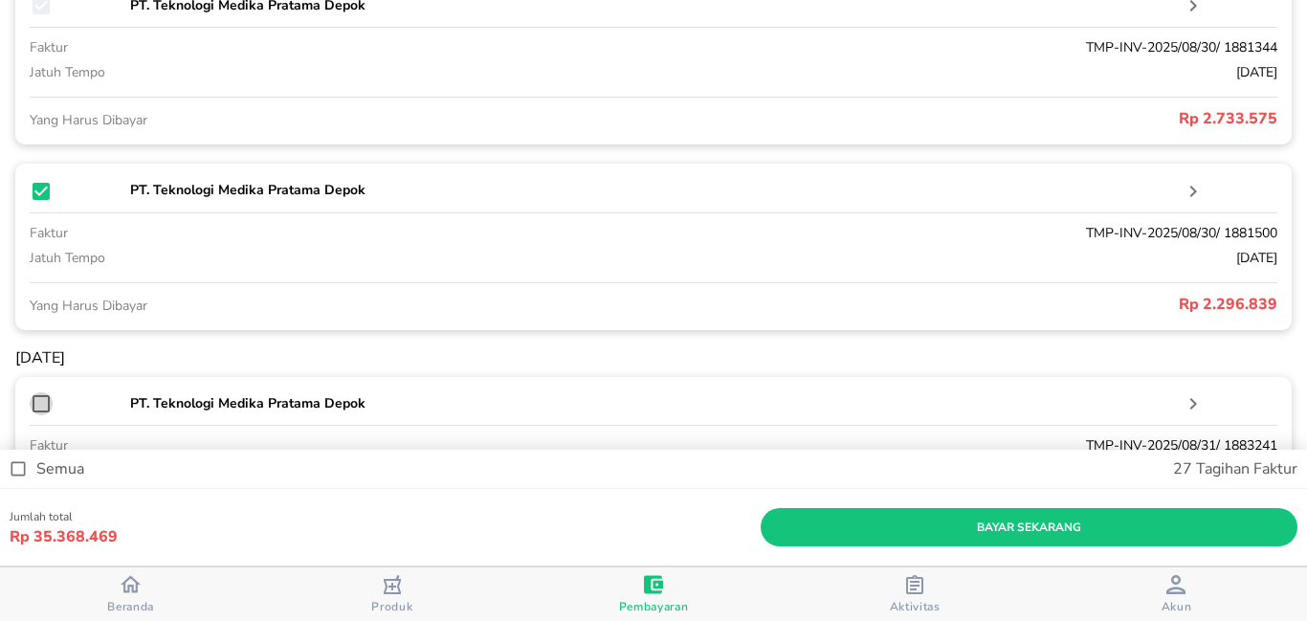
click at [41, 398] on input "checkbox" at bounding box center [41, 403] width 23 height 23
checkbox input "true"
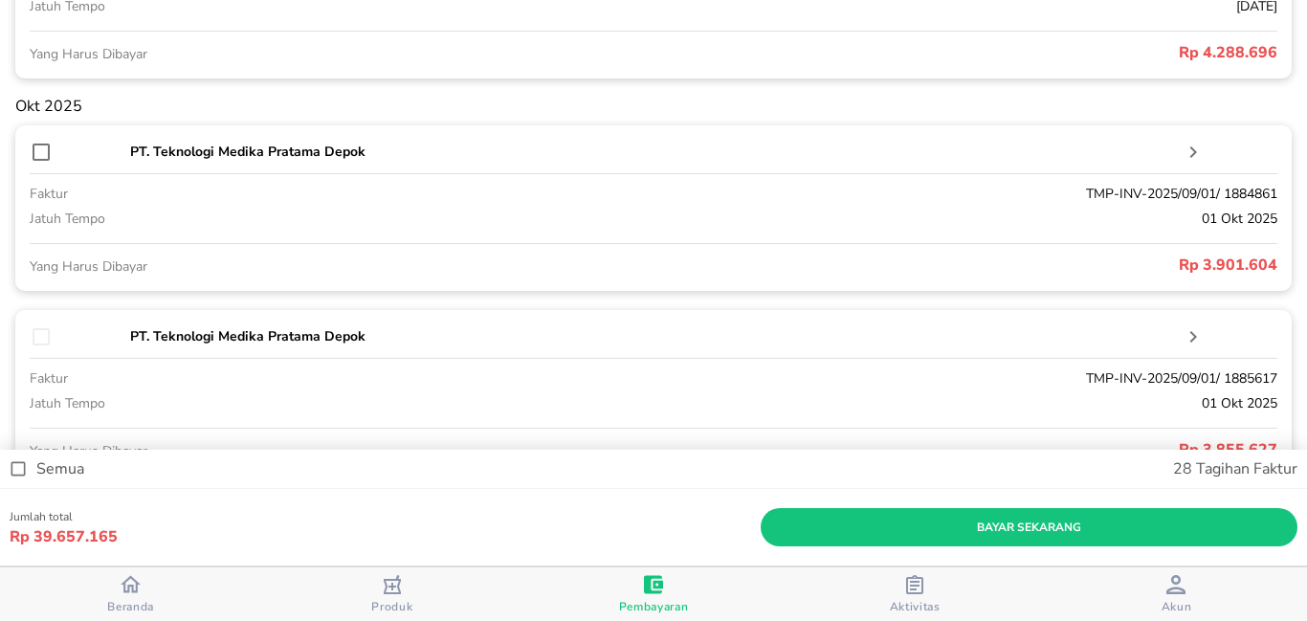
scroll to position [5636, 0]
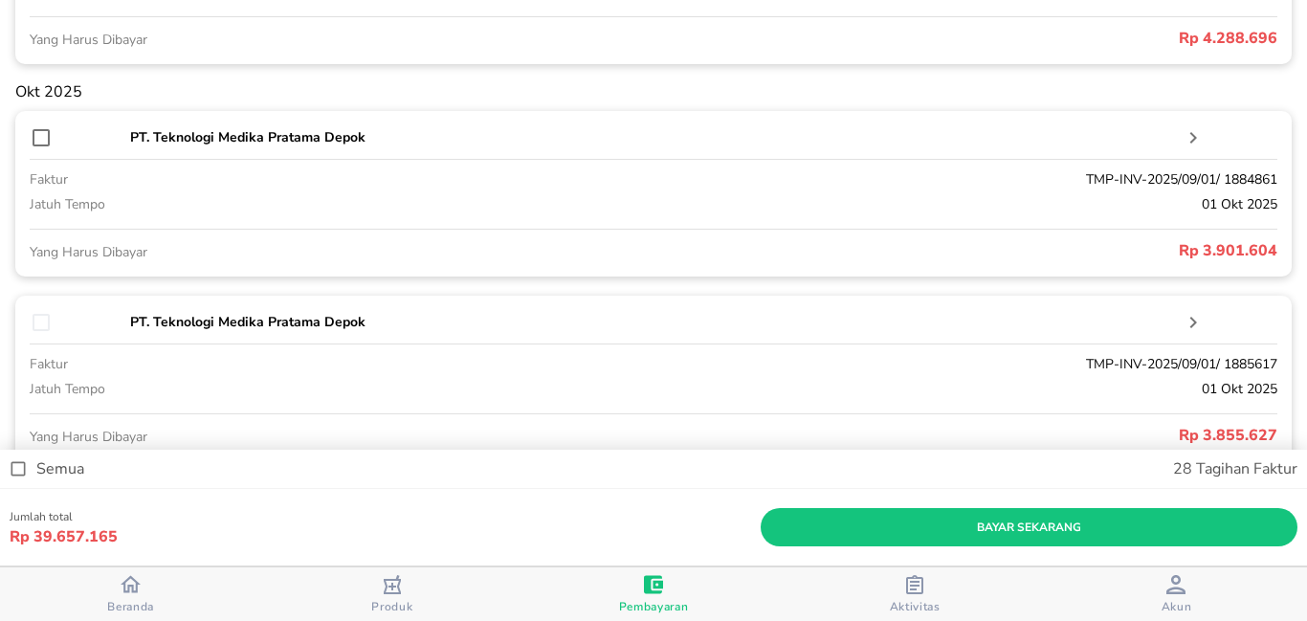
click at [43, 132] on input "checkbox" at bounding box center [41, 137] width 23 height 23
checkbox input "true"
click at [35, 322] on input "checkbox" at bounding box center [41, 322] width 23 height 23
checkbox input "true"
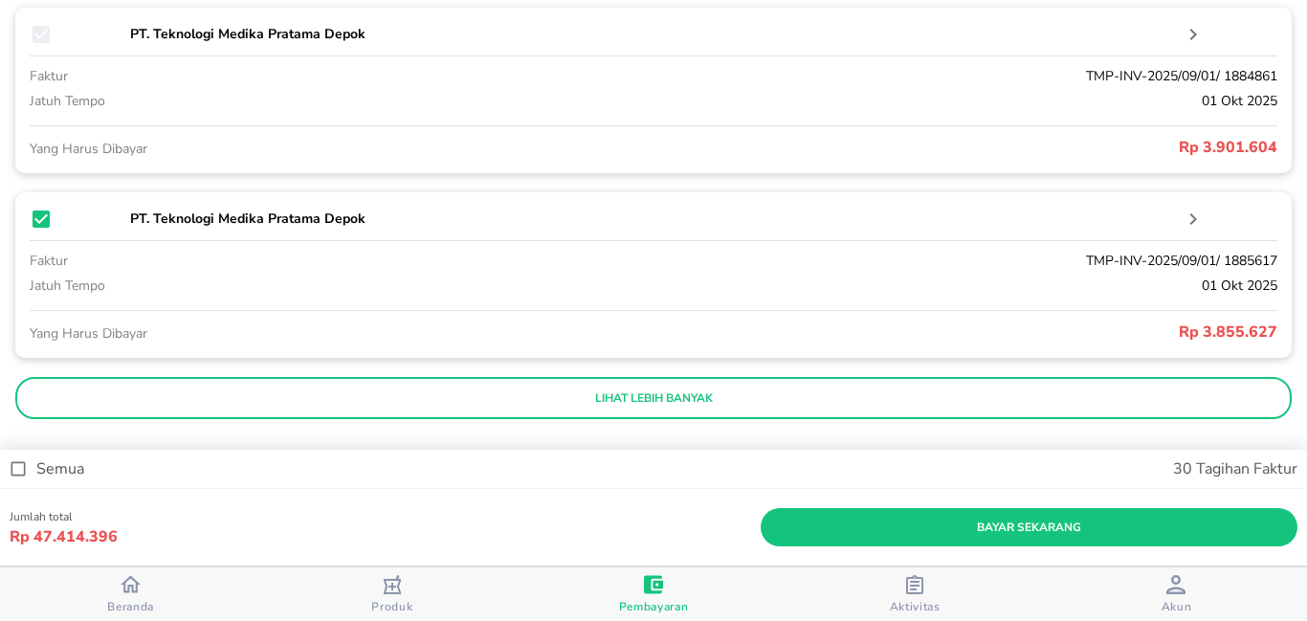
scroll to position [5755, 0]
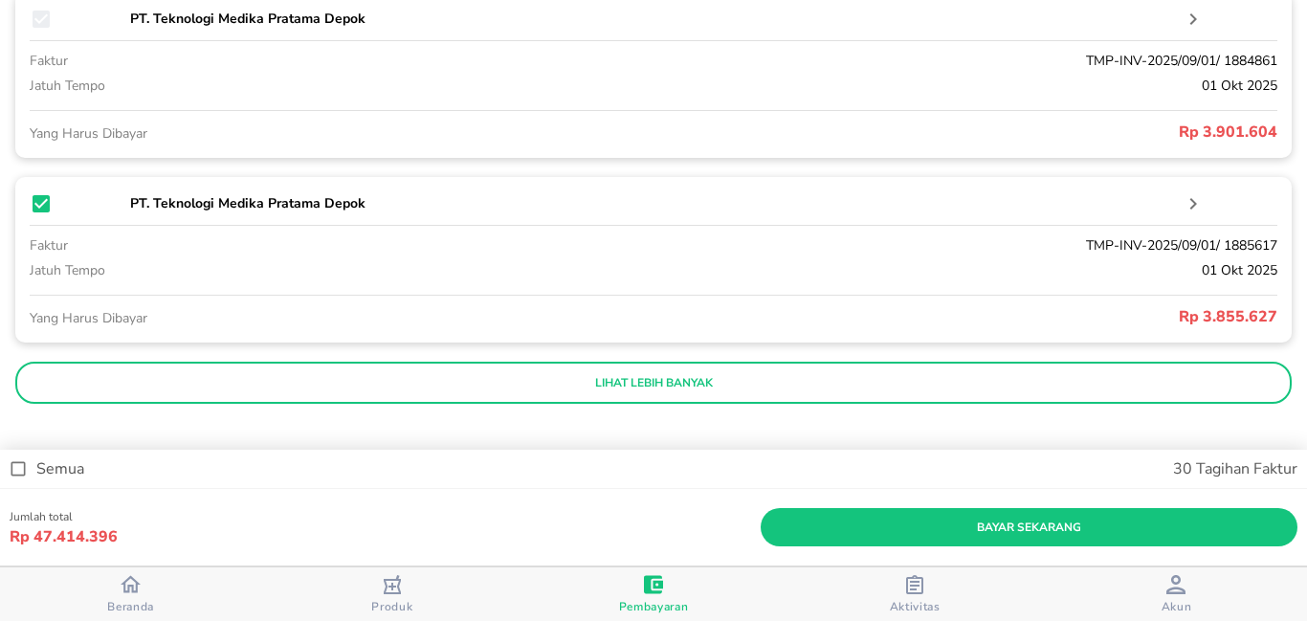
click at [562, 376] on p "lihat lebih banyak" at bounding box center [654, 382] width 1250 height 15
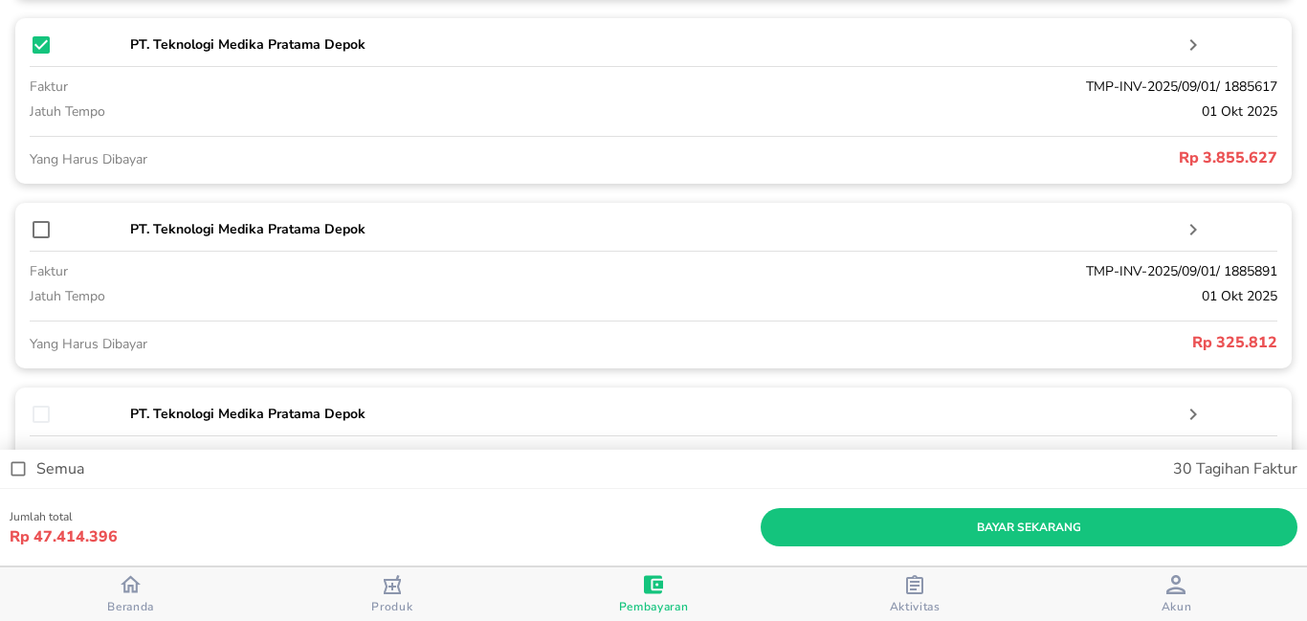
scroll to position [5915, 0]
click at [49, 233] on input "checkbox" at bounding box center [41, 228] width 23 height 23
checkbox input "true"
